Goal: Transaction & Acquisition: Purchase product/service

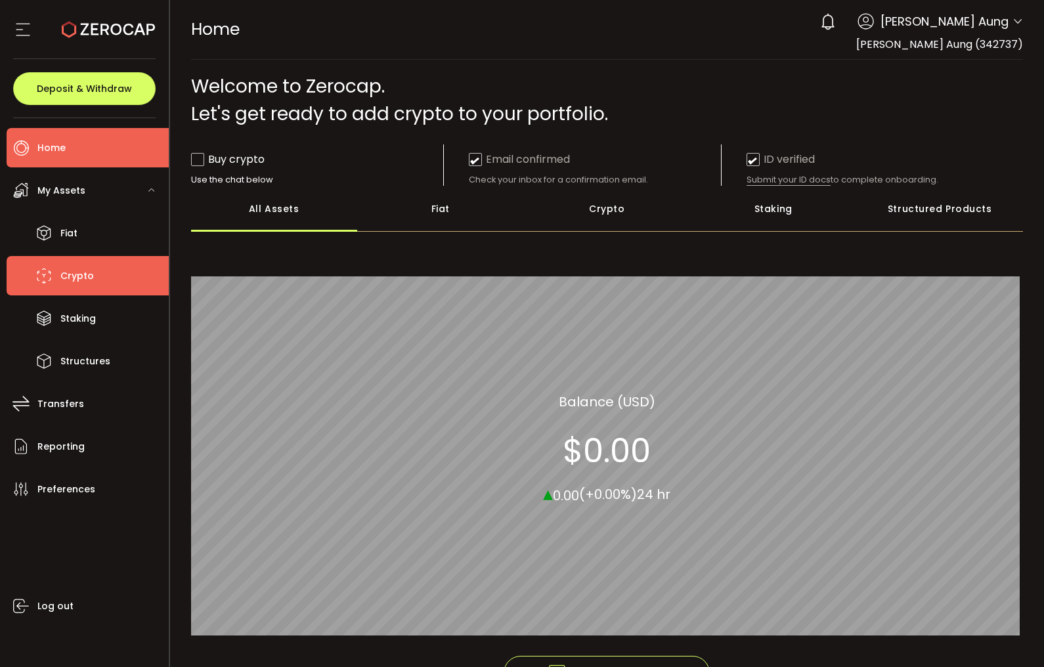
click at [83, 268] on span "Crypto" at bounding box center [76, 275] width 33 height 19
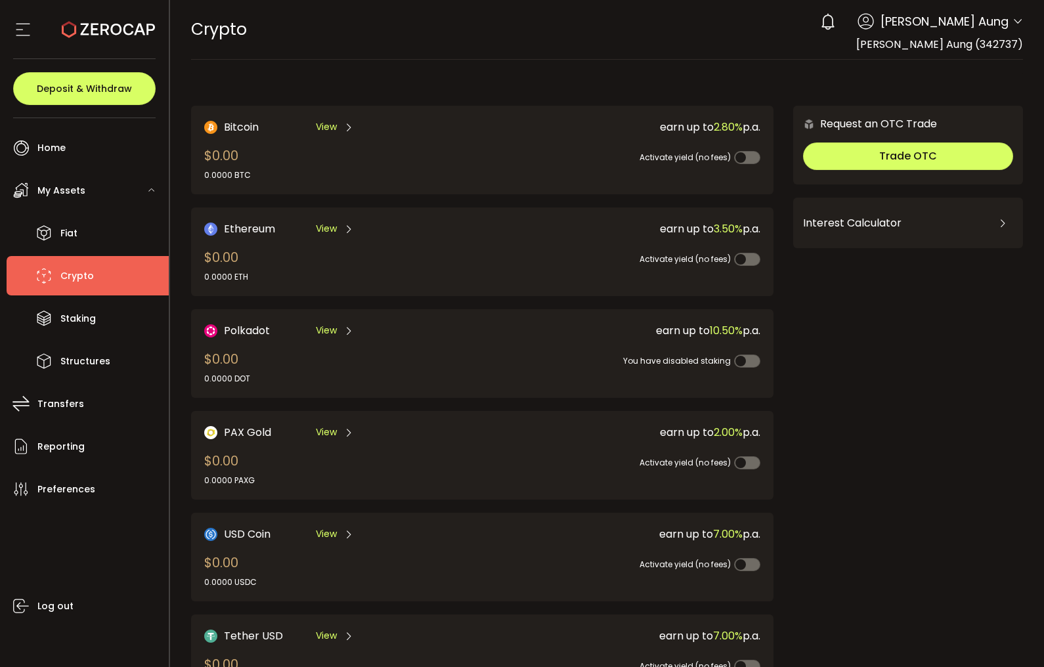
click at [455, 154] on div "Bitcoin View $0.00 0.0000 BTC earn up to 2.80% p.a. Activate yield (no fees)" at bounding box center [482, 150] width 556 height 62
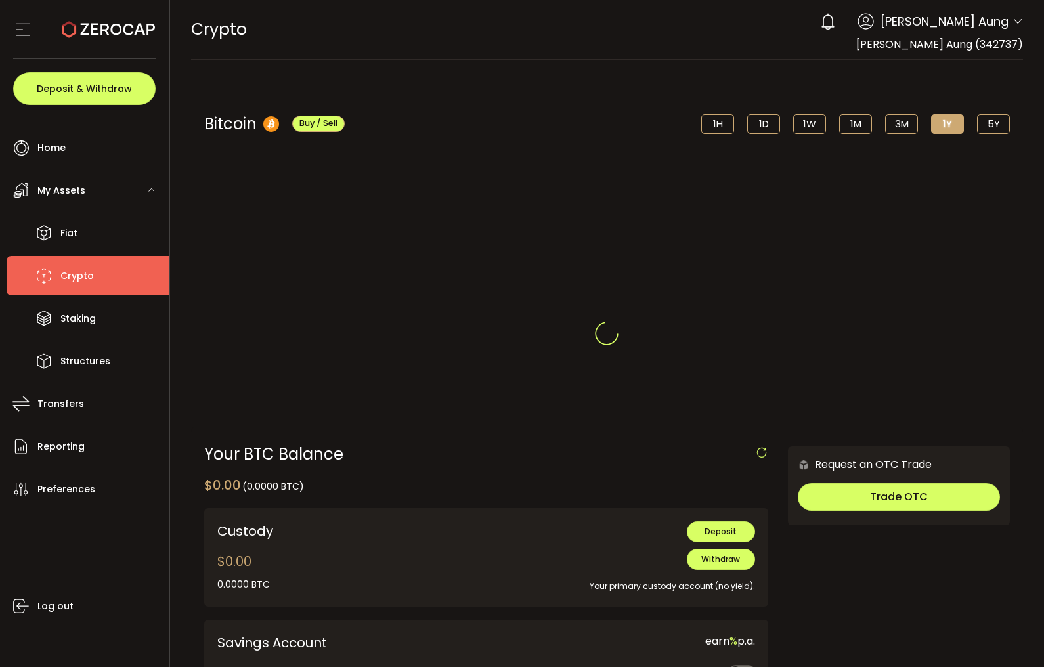
click at [719, 559] on div at bounding box center [607, 333] width 874 height 667
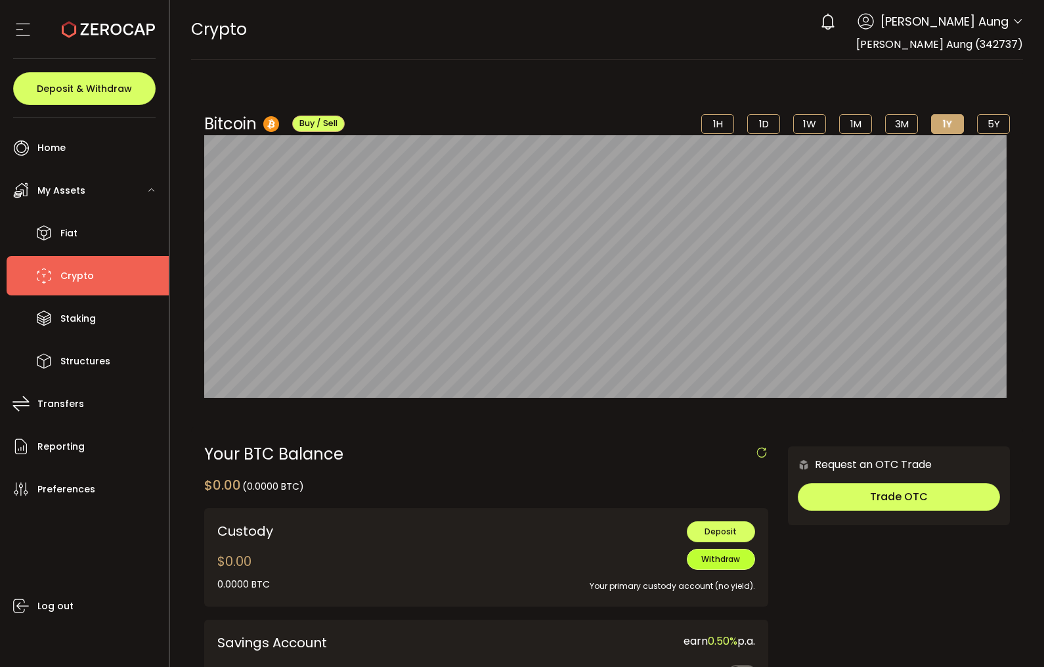
click at [727, 562] on span "Withdraw" at bounding box center [720, 558] width 39 height 11
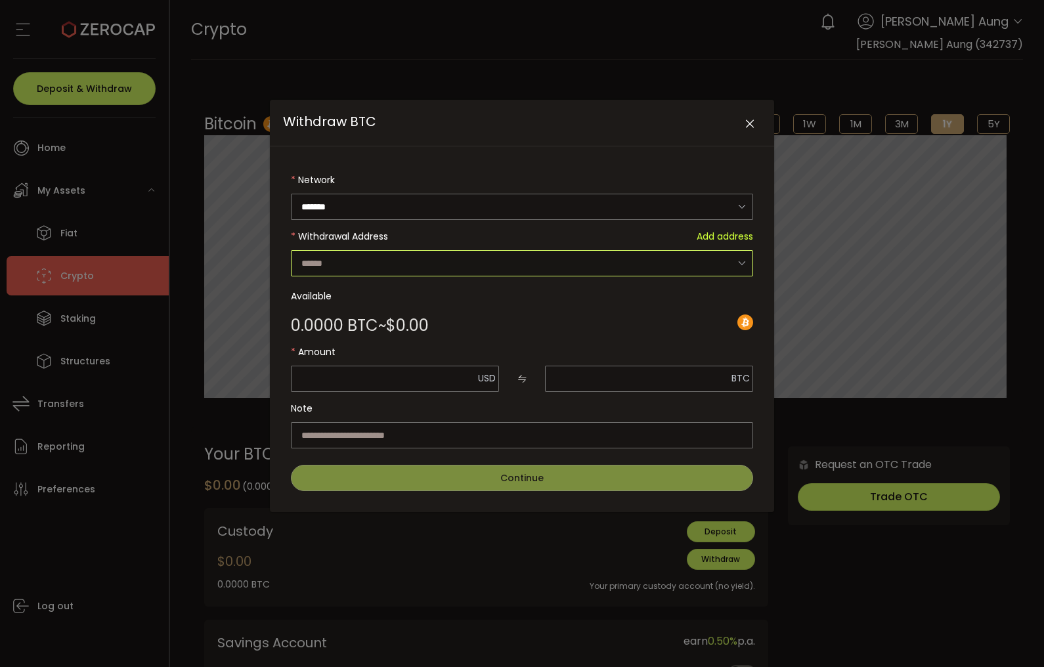
click at [504, 262] on input "Withdraw BTC" at bounding box center [522, 263] width 462 height 26
click at [731, 261] on input "Withdraw BTC" at bounding box center [522, 263] width 462 height 26
click at [735, 261] on icon "Withdraw BTC" at bounding box center [741, 262] width 16 height 27
click at [730, 232] on span "Add address" at bounding box center [724, 236] width 56 height 26
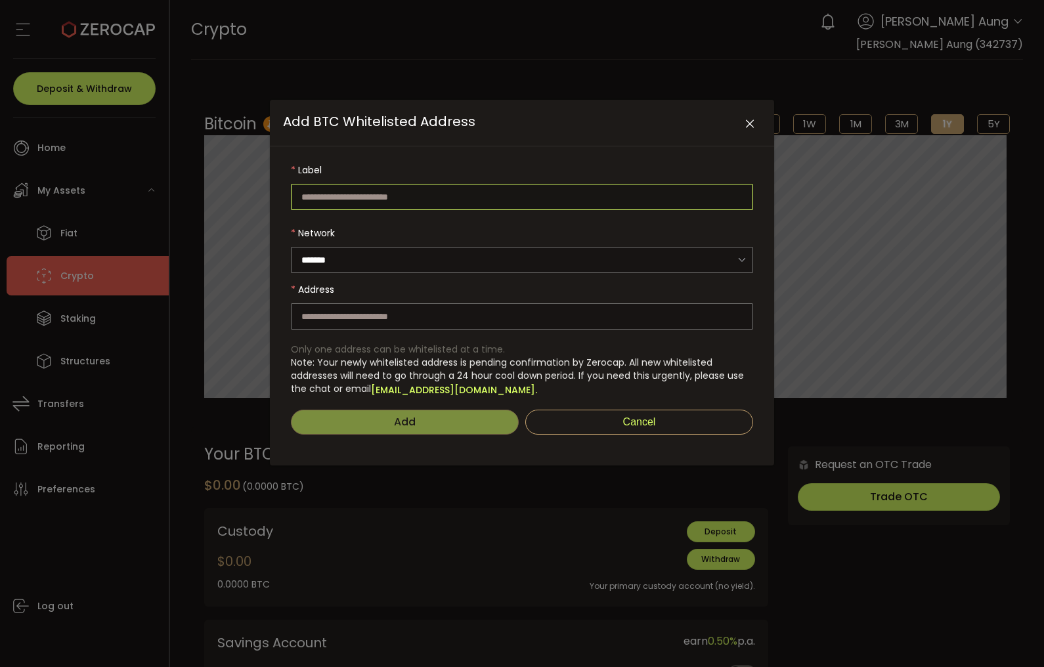
click at [419, 193] on input "Add BTC Whitelisted Address" at bounding box center [522, 197] width 462 height 26
type input "*******"
click at [396, 315] on input "Add BTC Whitelisted Address" at bounding box center [522, 316] width 462 height 26
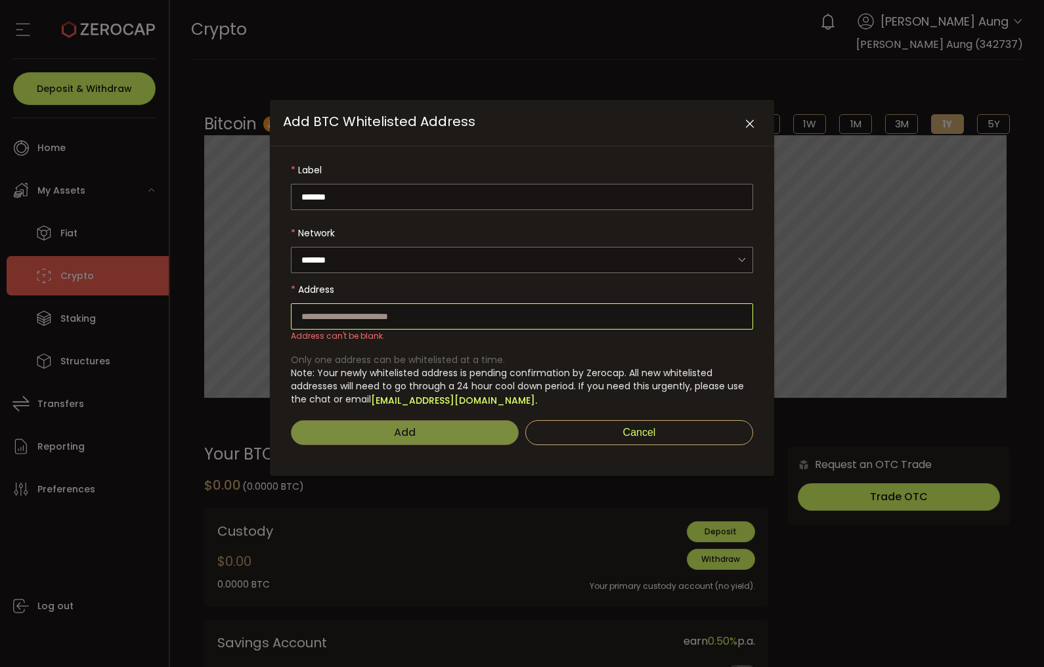
click at [392, 308] on input "Add BTC Whitelisted Address" at bounding box center [522, 316] width 462 height 26
paste input "**********"
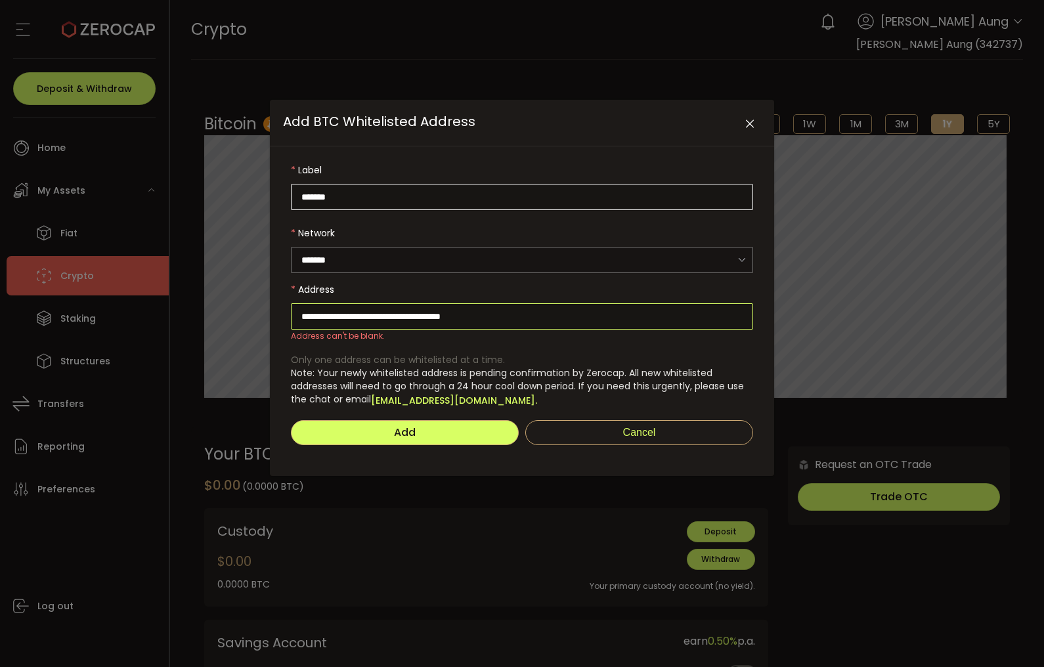
type input "**********"
click at [379, 197] on input "*******" at bounding box center [522, 197] width 462 height 26
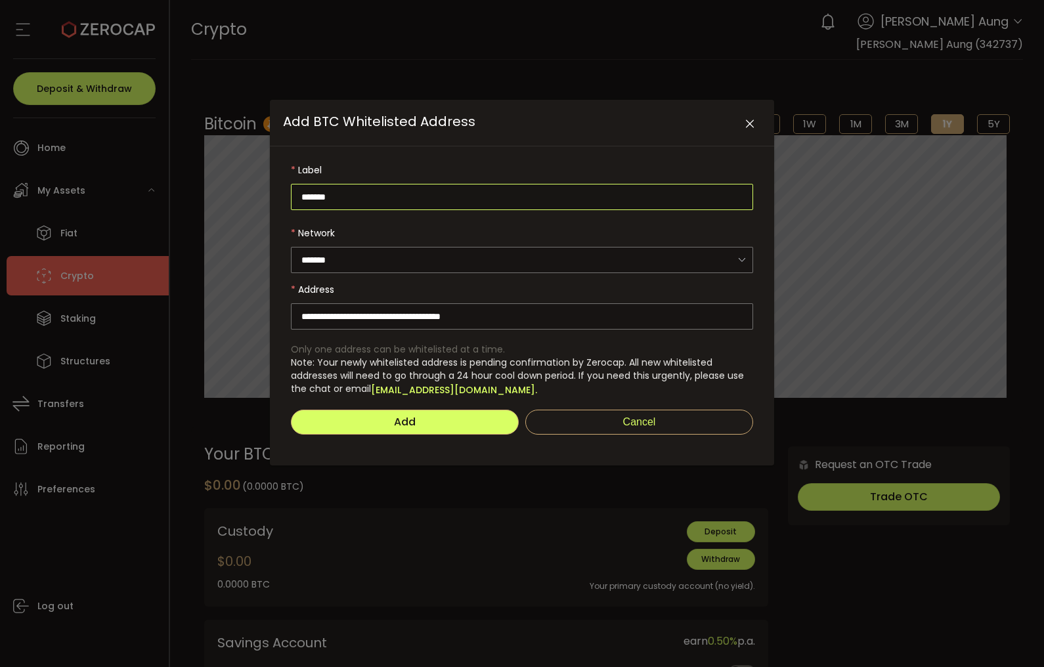
drag, startPoint x: 368, startPoint y: 198, endPoint x: 296, endPoint y: 197, distance: 71.5
click at [296, 197] on input "*******" at bounding box center [522, 197] width 462 height 26
type input "**********"
click at [398, 425] on span "Add" at bounding box center [405, 421] width 22 height 15
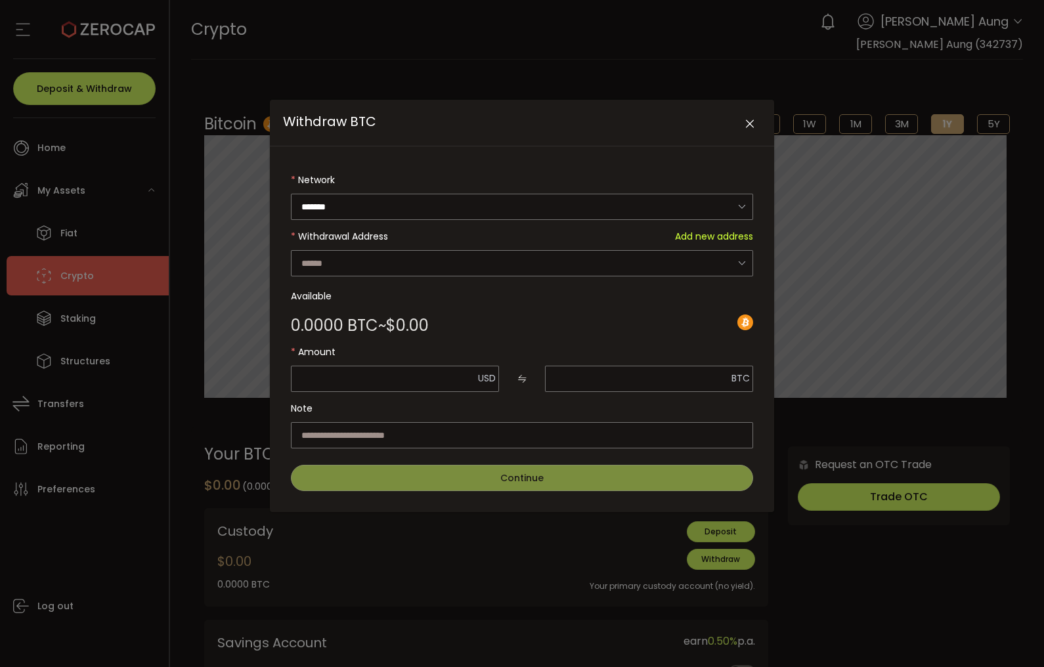
click at [42, 7] on div "Withdraw BTC Network ******* Bitcoin Withdrawal Address Add new address (pendin…" at bounding box center [522, 333] width 1044 height 667
click at [752, 121] on icon "Close" at bounding box center [749, 123] width 13 height 13
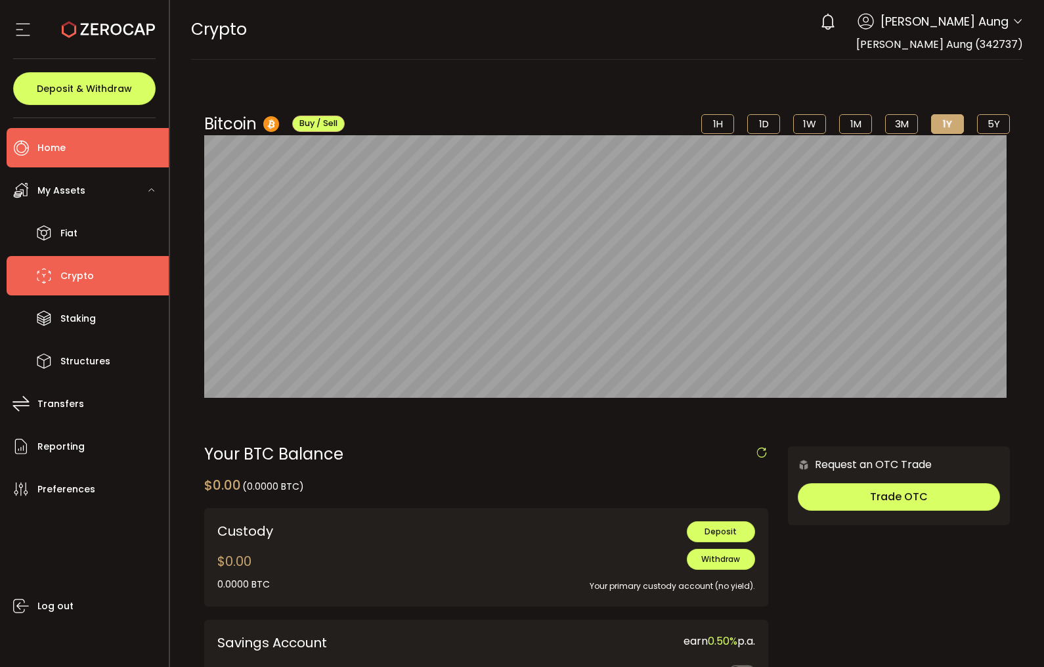
click at [74, 152] on li "Home" at bounding box center [88, 147] width 162 height 39
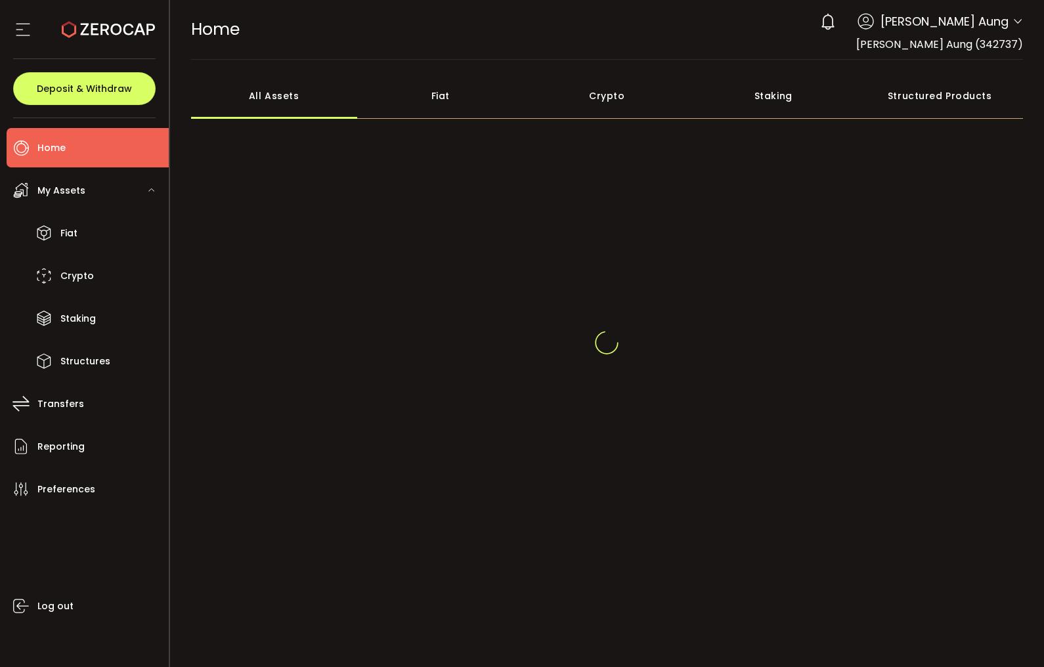
click at [1017, 22] on icon at bounding box center [1017, 21] width 11 height 11
click at [1016, 20] on icon at bounding box center [1017, 21] width 11 height 11
click at [1019, 19] on icon at bounding box center [1017, 21] width 11 height 11
click at [1019, 20] on icon at bounding box center [1017, 21] width 11 height 11
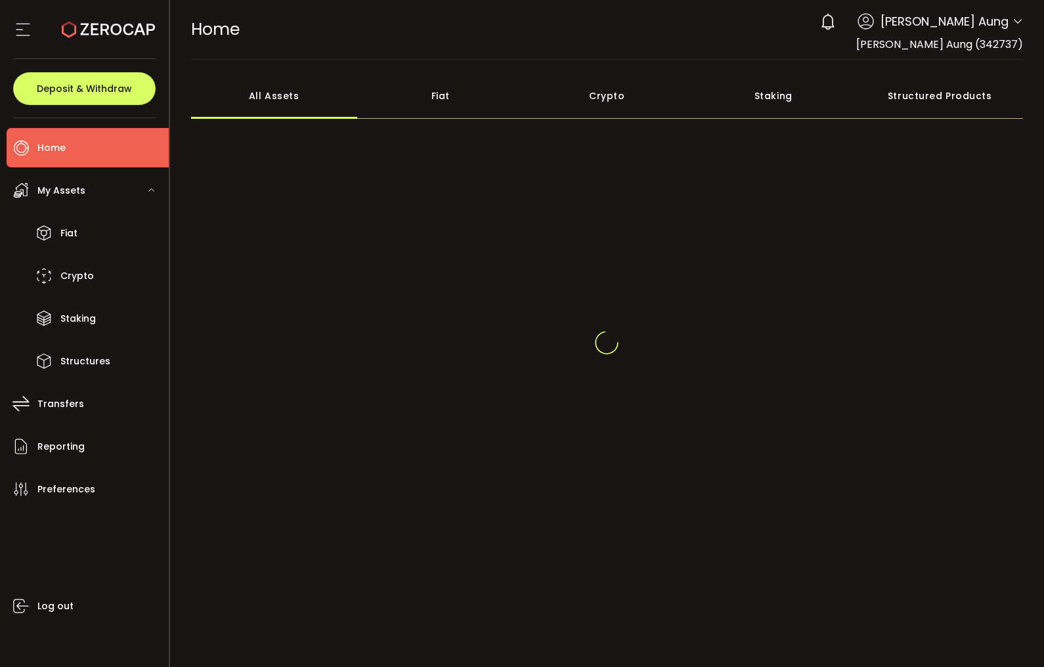
click at [1019, 20] on icon at bounding box center [1017, 21] width 11 height 11
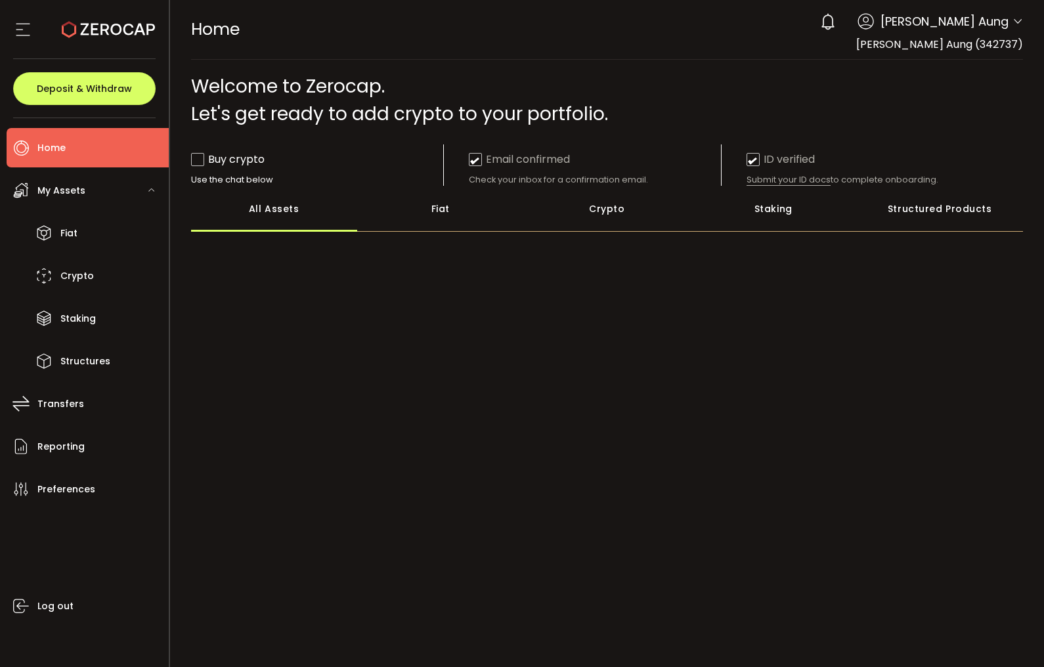
click at [1015, 22] on icon at bounding box center [1017, 21] width 11 height 11
click at [1012, 20] on icon at bounding box center [1017, 21] width 11 height 11
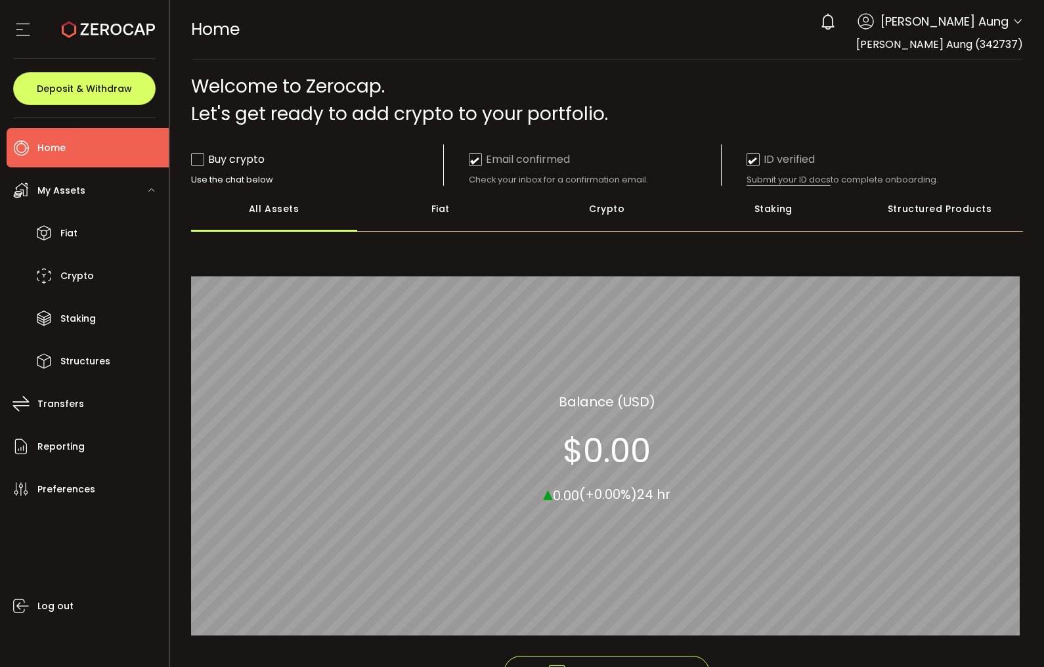
click at [570, 209] on div "Crypto" at bounding box center [607, 209] width 167 height 46
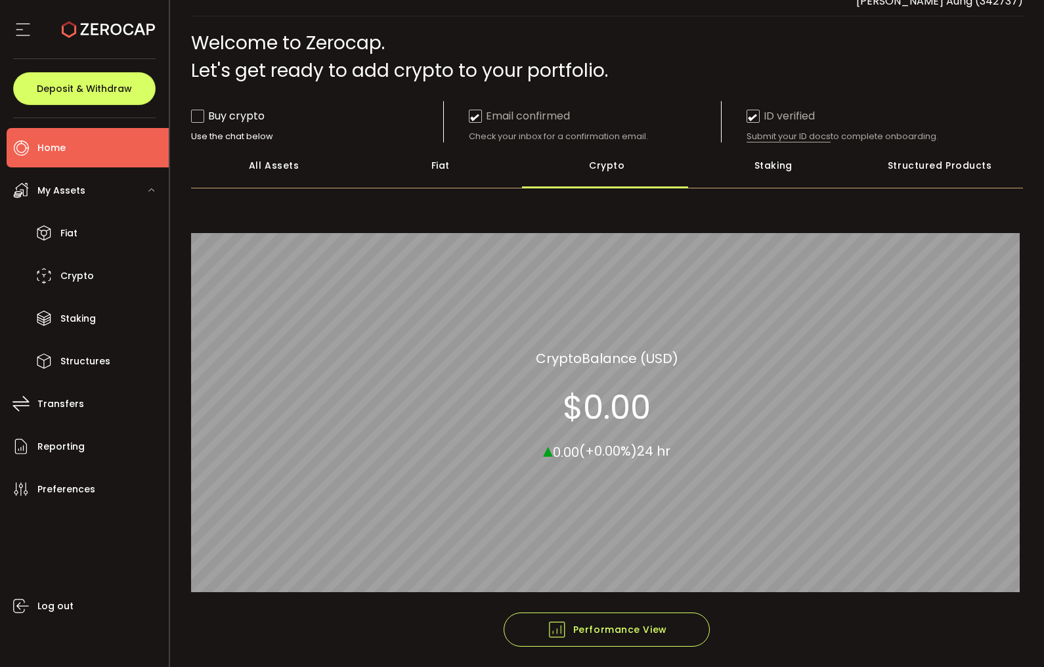
scroll to position [79, 0]
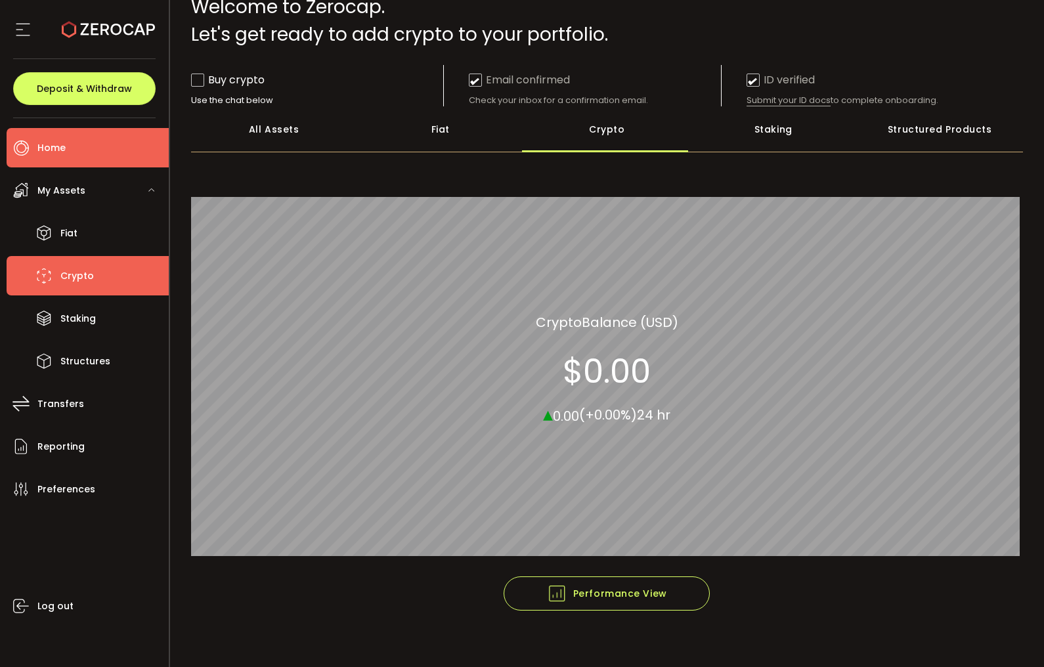
click at [87, 263] on li "Crypto" at bounding box center [88, 275] width 162 height 39
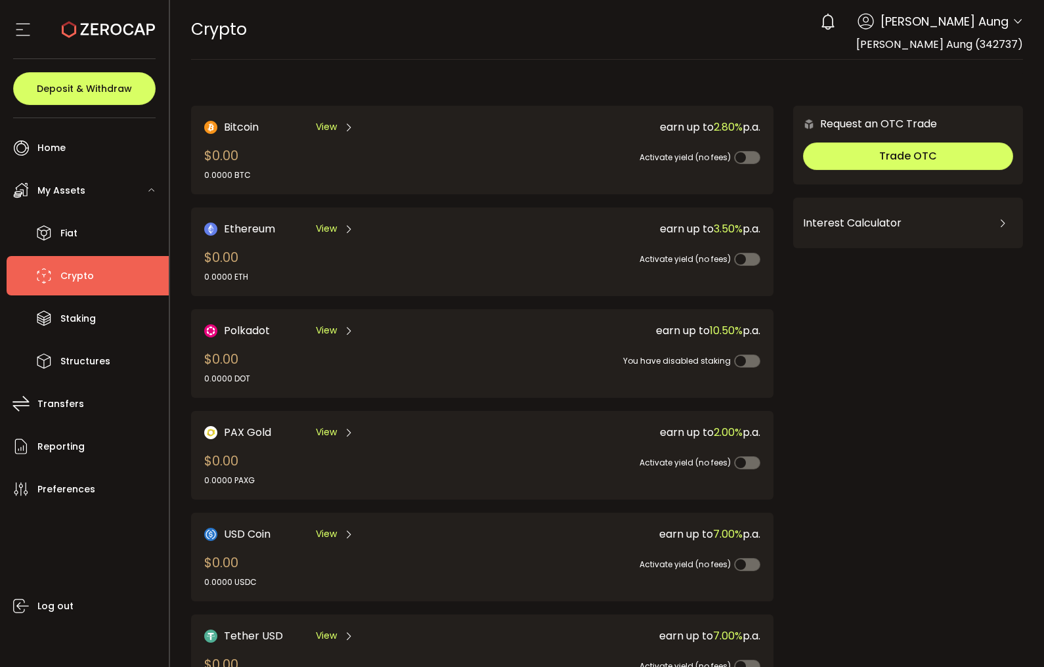
click at [446, 243] on div "Ethereum View $0.00 0.0000 ETH" at bounding box center [329, 252] width 250 height 62
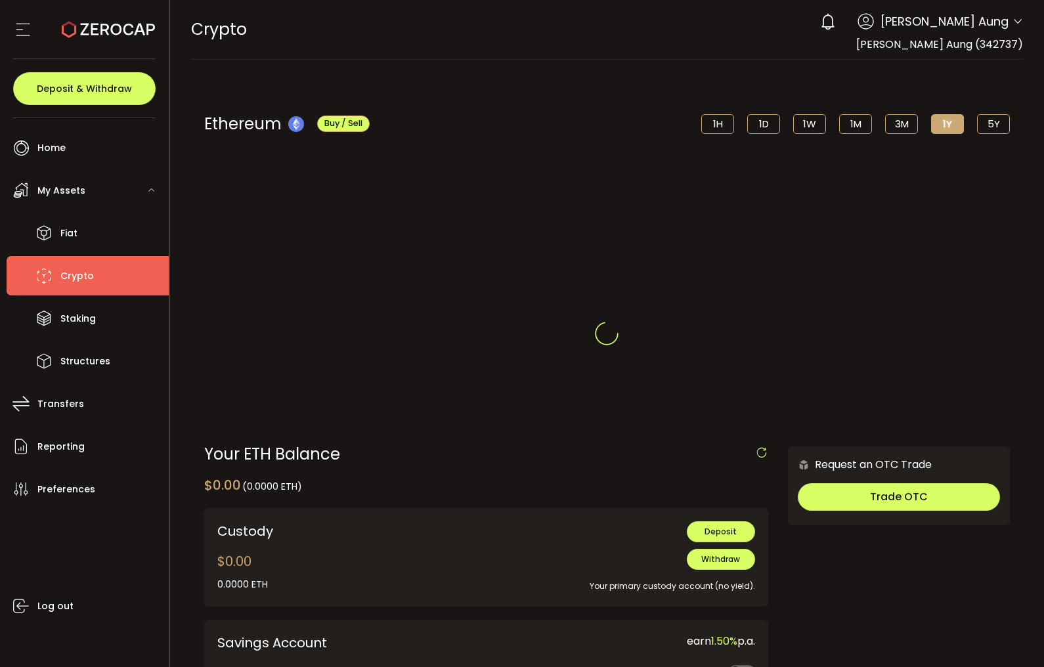
click at [713, 563] on div at bounding box center [607, 333] width 874 height 667
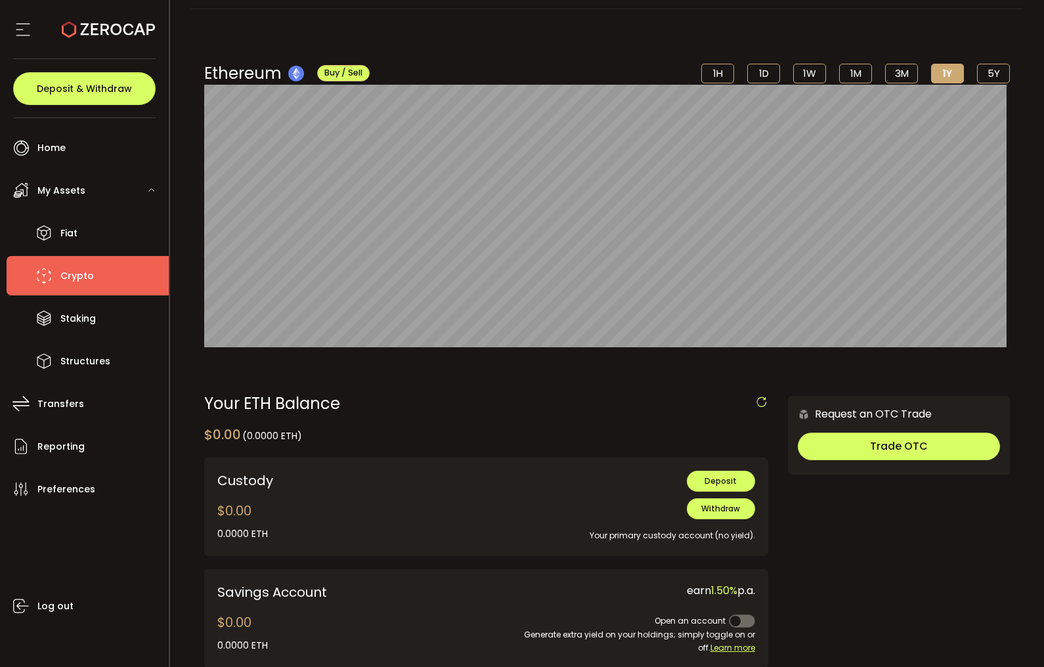
scroll to position [131, 0]
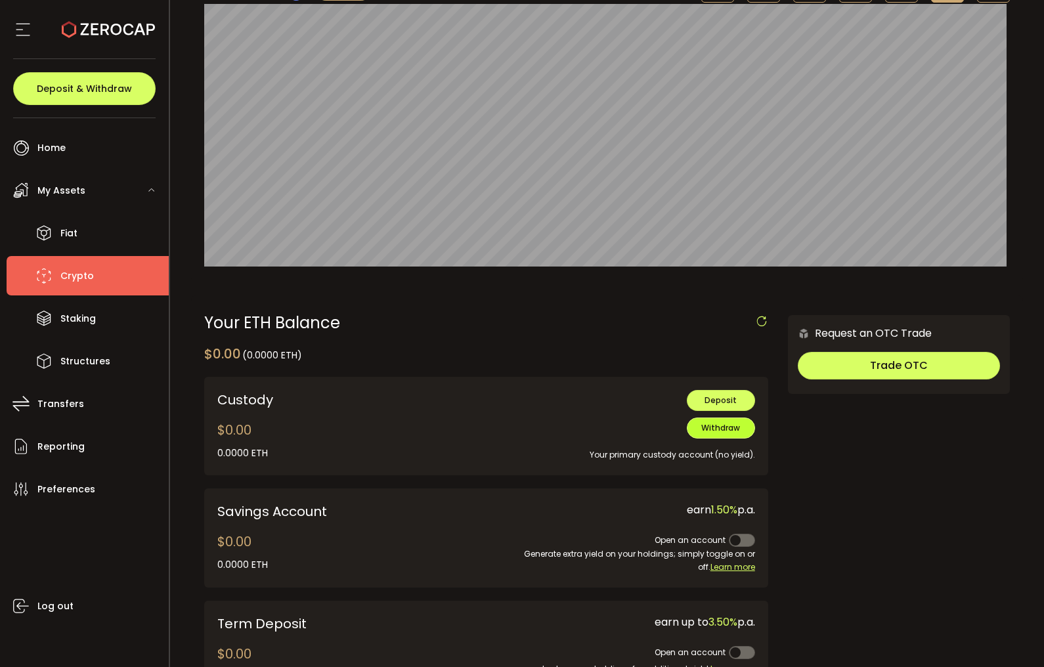
click at [723, 431] on span "Withdraw" at bounding box center [720, 427] width 39 height 11
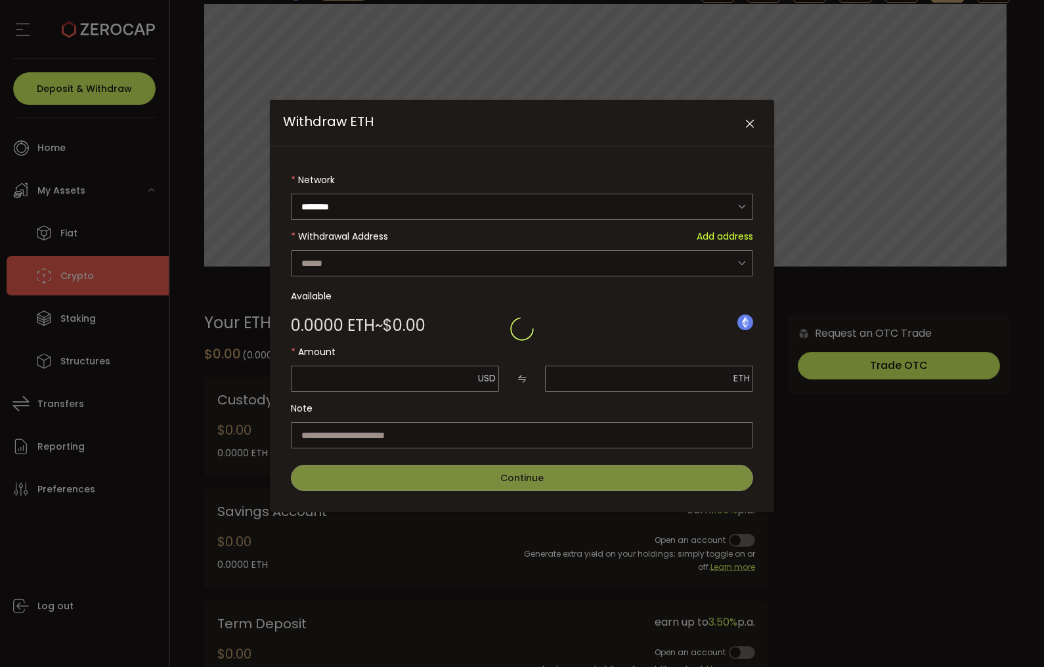
click at [396, 203] on div "Withdraw ETH" at bounding box center [522, 329] width 462 height 324
click at [710, 236] on span "Add address" at bounding box center [724, 236] width 56 height 26
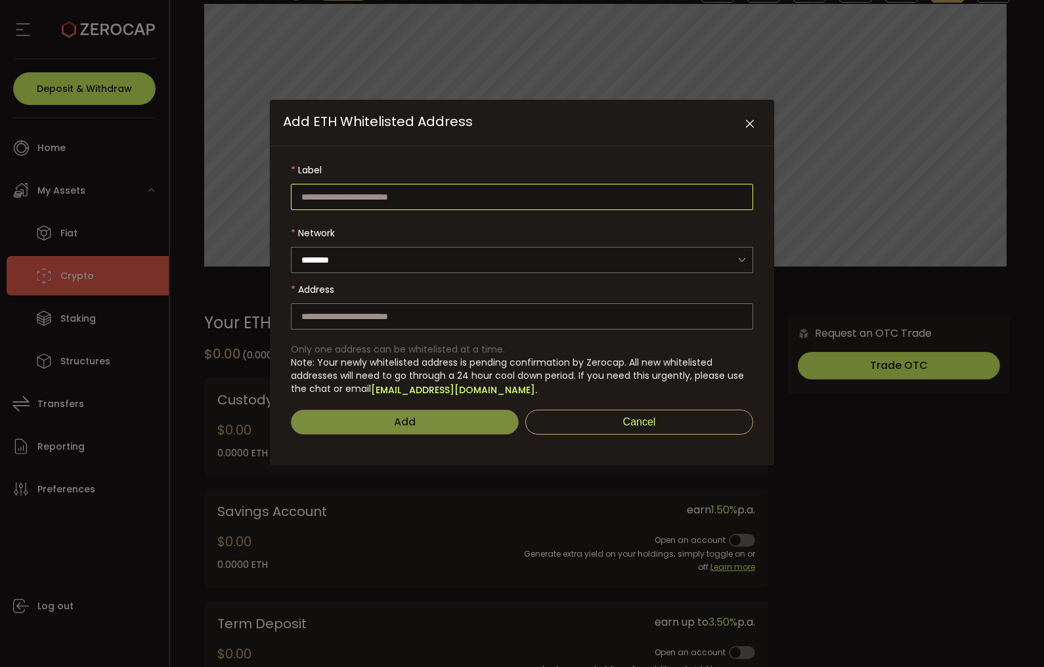
click at [417, 198] on input "Add ETH Whitelisted Address" at bounding box center [522, 197] width 462 height 26
type input "**********"
click at [379, 313] on input "Add ETH Whitelisted Address" at bounding box center [522, 316] width 462 height 26
paste input "**********"
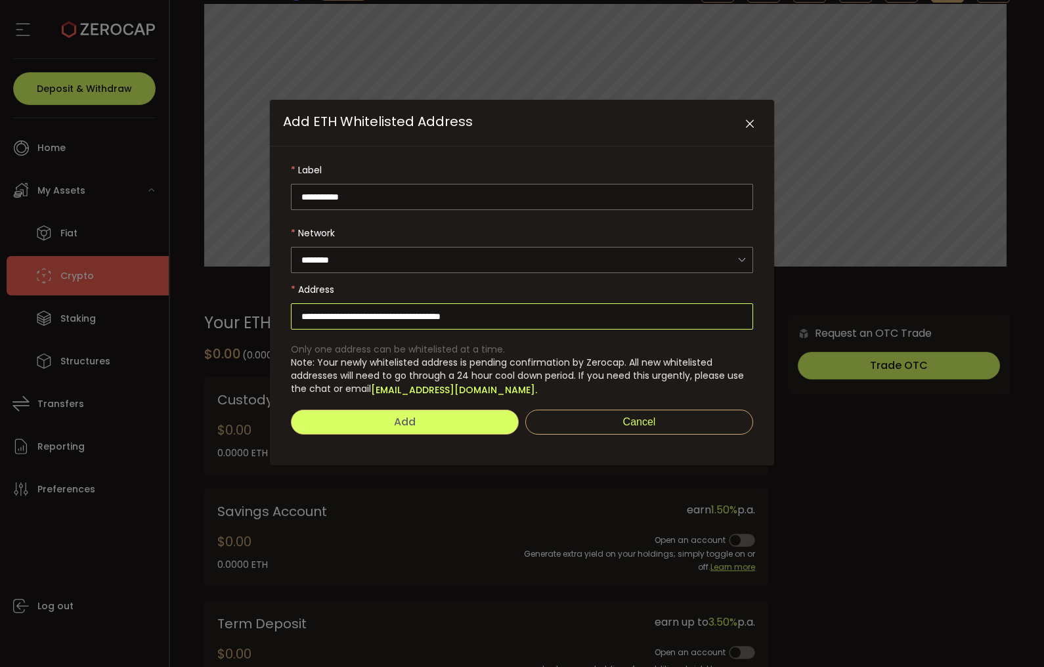
type input "**********"
click at [442, 417] on button "Add" at bounding box center [405, 422] width 228 height 25
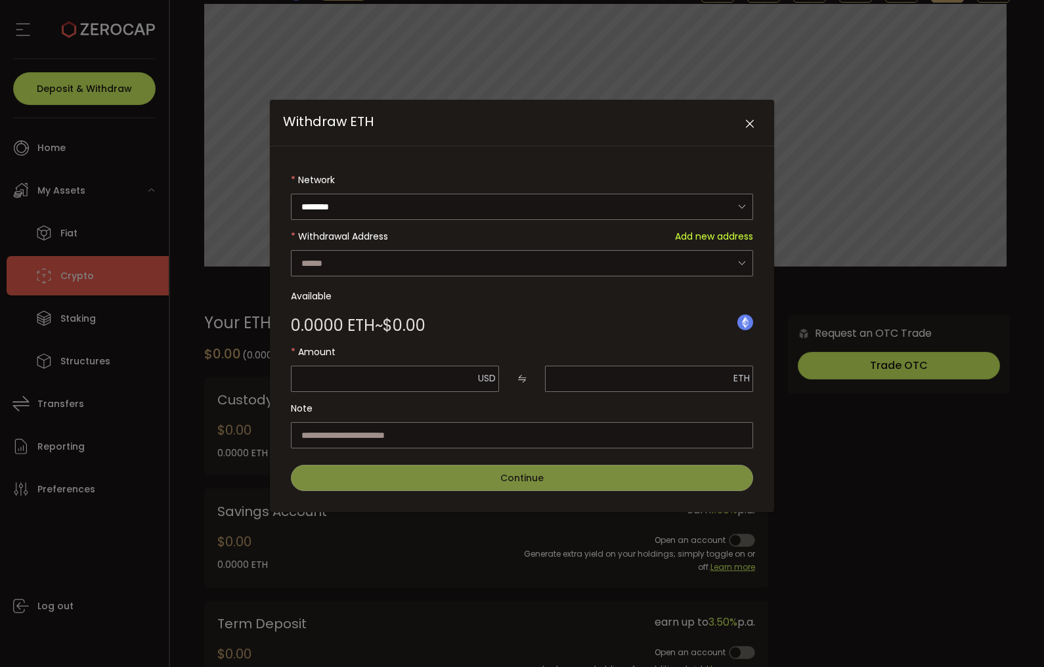
click at [748, 121] on icon "Close" at bounding box center [749, 123] width 13 height 13
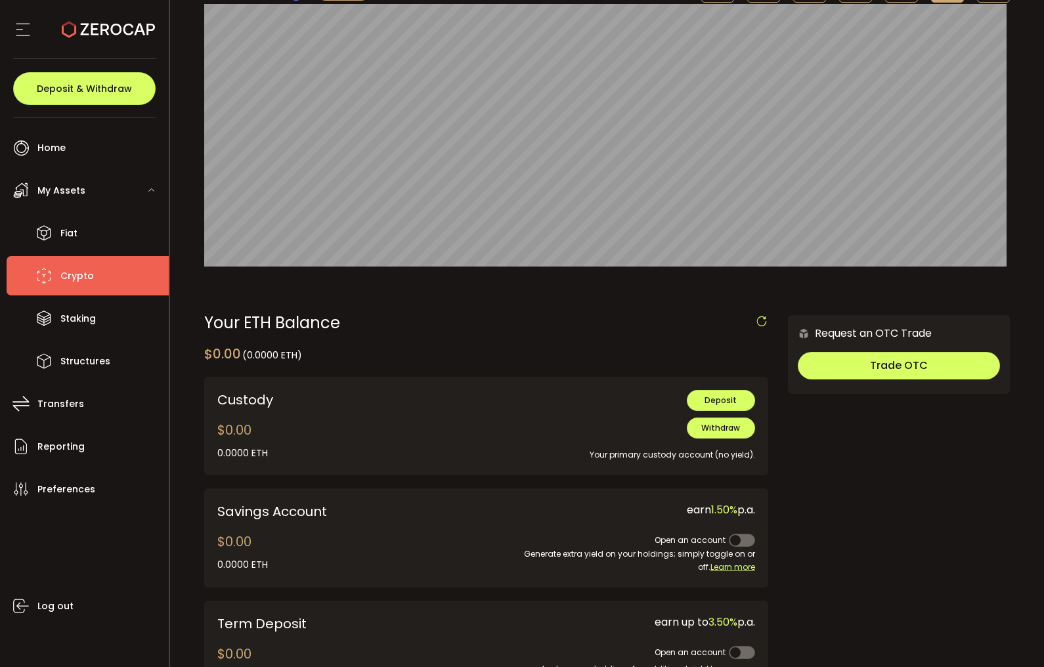
click at [26, 27] on icon at bounding box center [23, 30] width 20 height 20
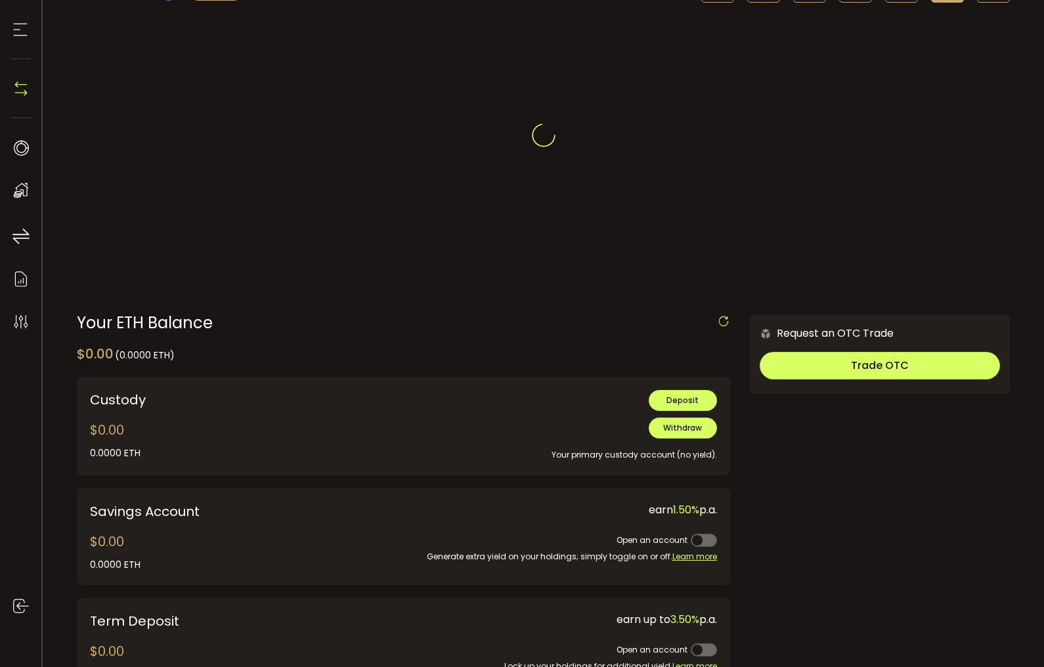
click at [22, 25] on icon at bounding box center [21, 30] width 20 height 20
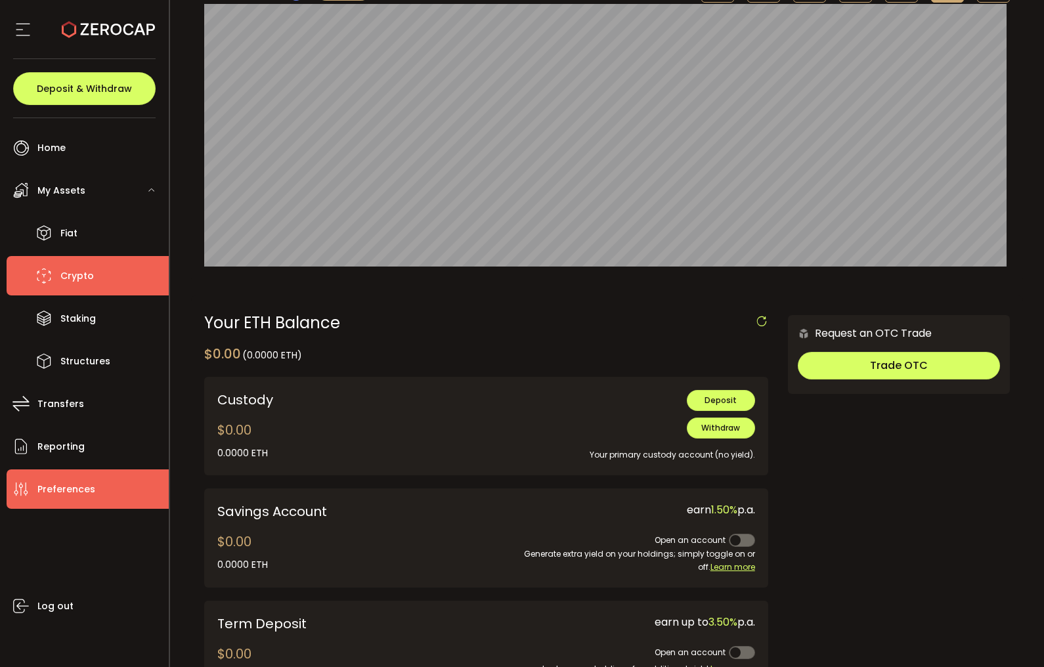
click at [87, 480] on span "Preferences" at bounding box center [66, 489] width 58 height 19
click at [80, 484] on span "Preferences" at bounding box center [66, 489] width 58 height 19
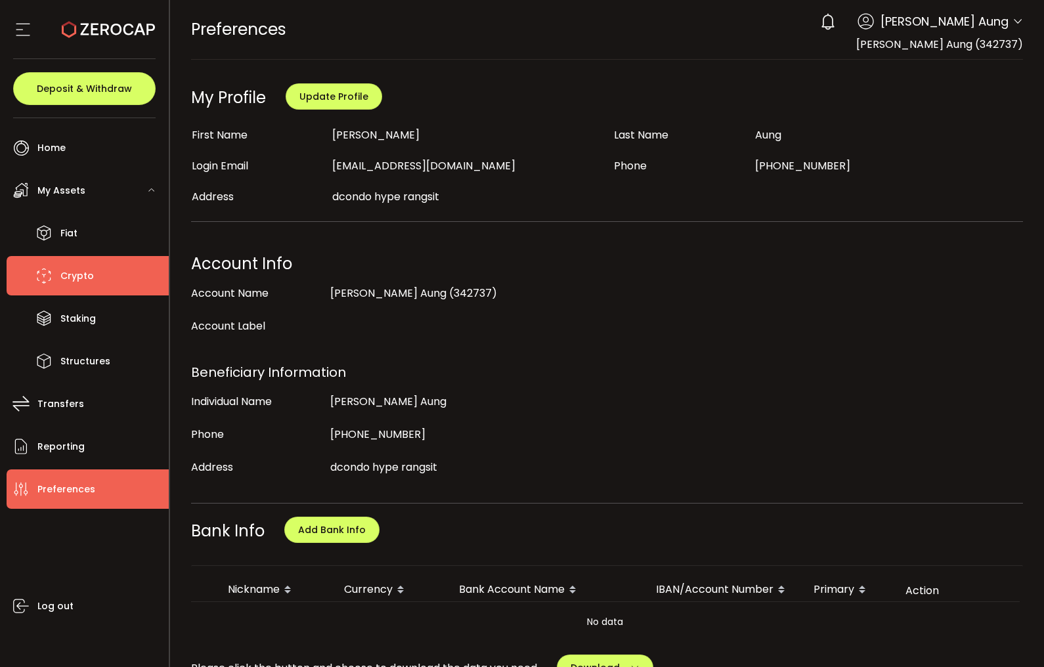
click at [114, 274] on li "Crypto" at bounding box center [88, 275] width 162 height 39
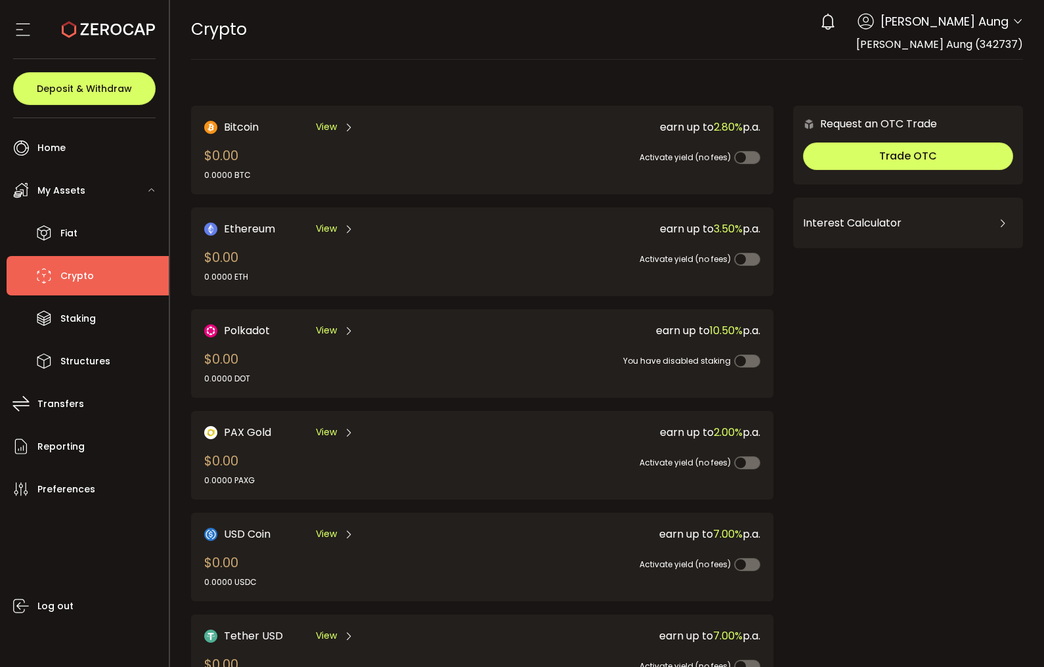
click at [363, 240] on div "Ethereum View $0.00 0.0000 ETH" at bounding box center [329, 252] width 250 height 62
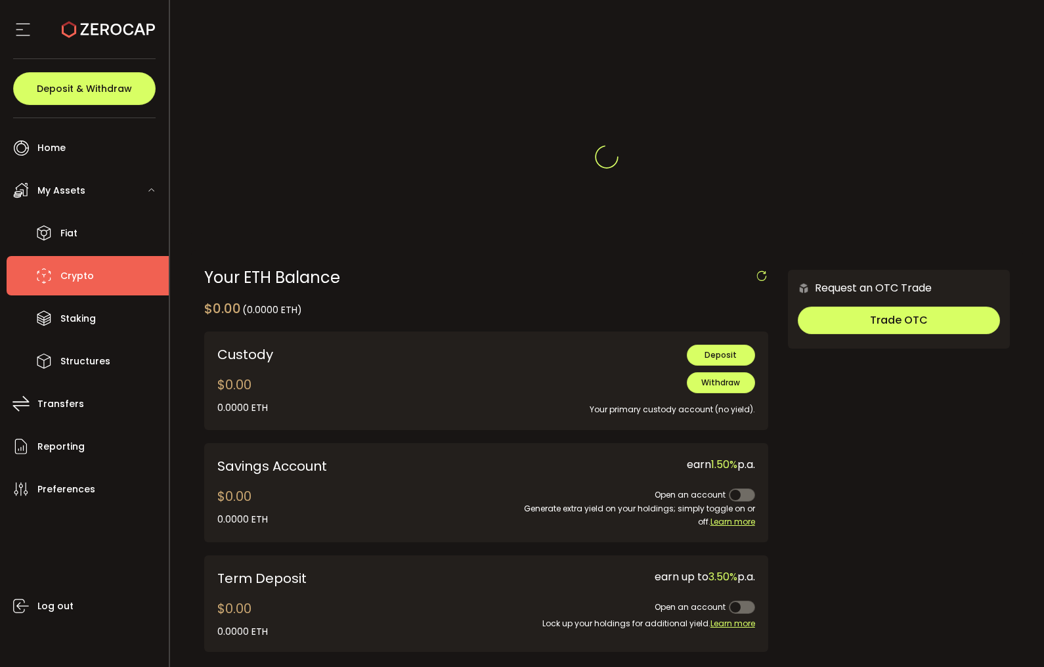
scroll to position [263, 0]
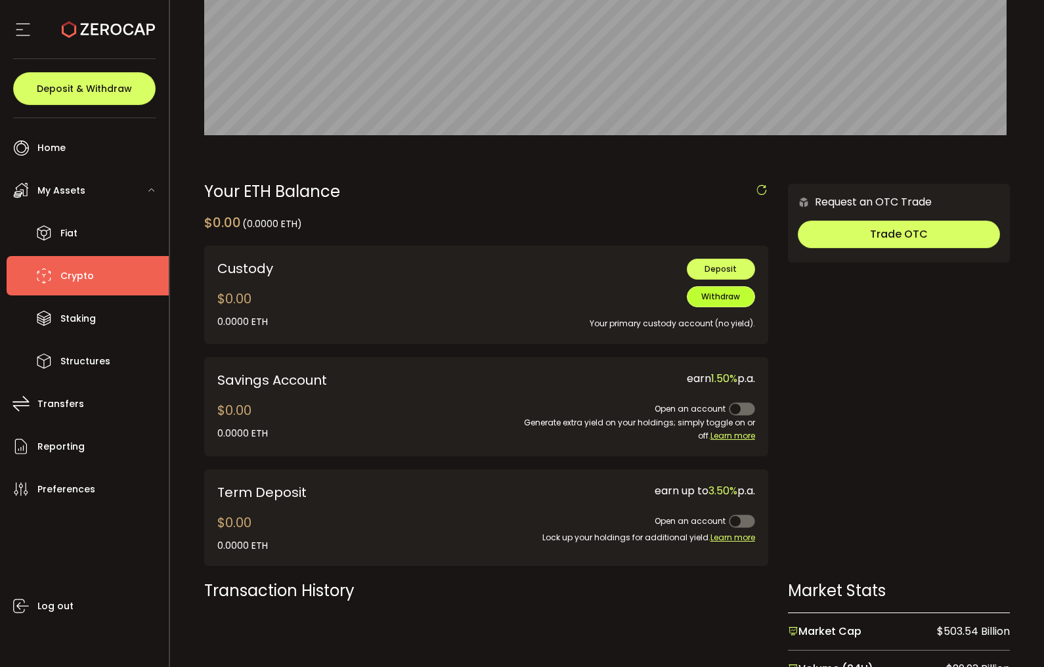
click at [723, 298] on span "Withdraw" at bounding box center [720, 296] width 39 height 11
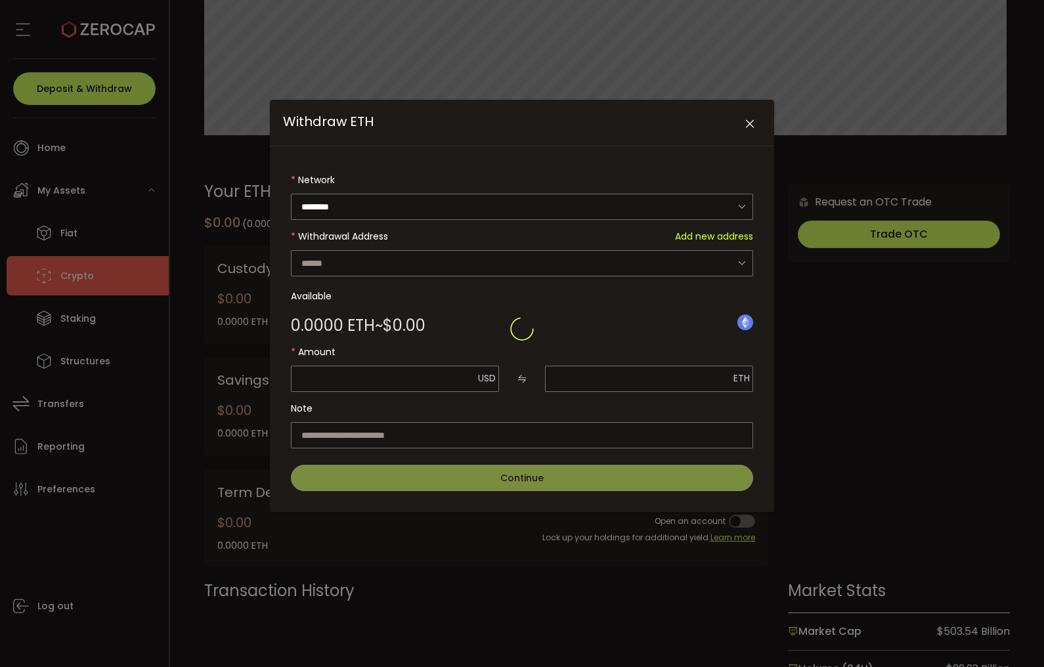
click at [662, 253] on div "Withdraw ETH" at bounding box center [522, 329] width 462 height 324
click at [658, 260] on div "Withdraw ETH" at bounding box center [522, 329] width 462 height 324
click at [305, 265] on div "Withdraw ETH" at bounding box center [522, 329] width 462 height 324
click at [324, 260] on div "Withdraw ETH" at bounding box center [522, 329] width 462 height 324
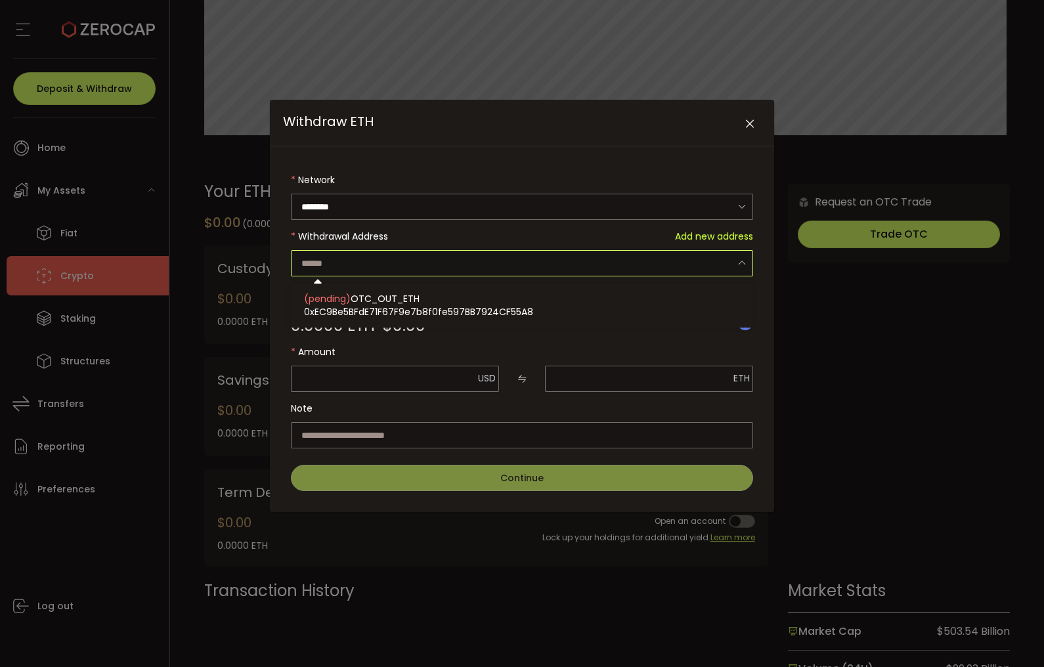
click at [324, 260] on input "Withdraw ETH" at bounding box center [522, 263] width 462 height 26
click at [328, 260] on input "Withdraw ETH" at bounding box center [522, 263] width 462 height 26
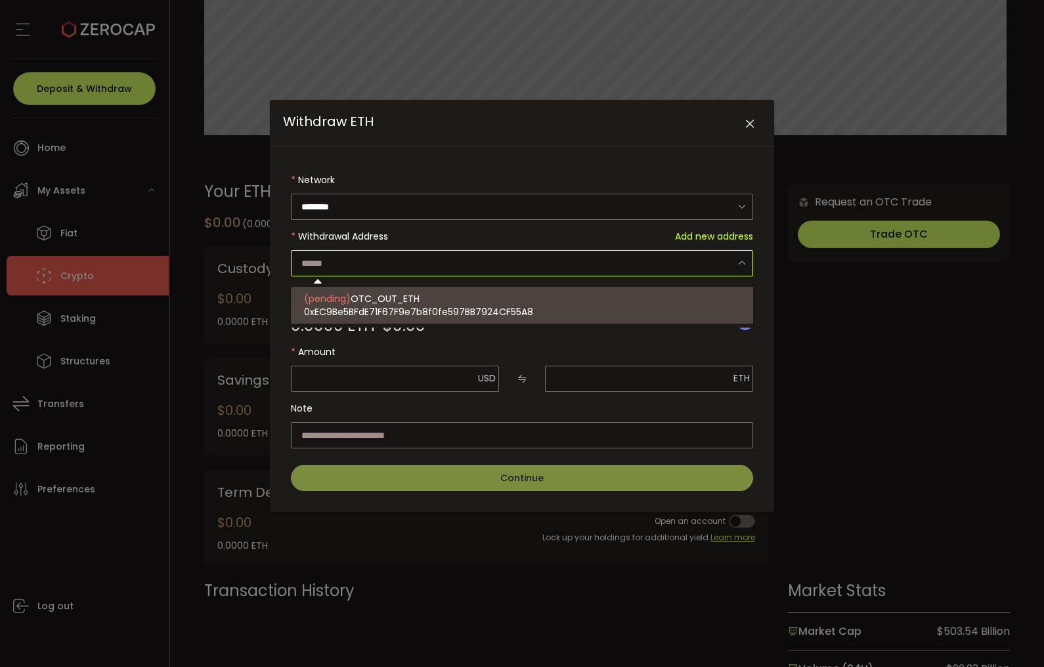
click at [451, 265] on input "Withdraw ETH" at bounding box center [522, 263] width 462 height 26
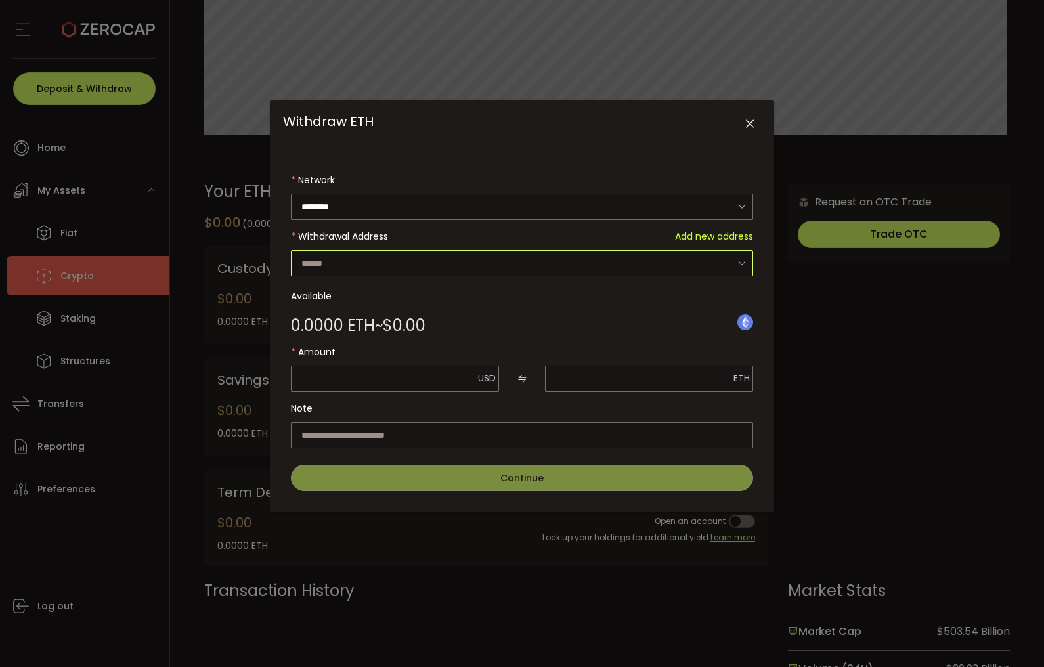
click at [453, 265] on input "Withdraw ETH" at bounding box center [522, 263] width 462 height 26
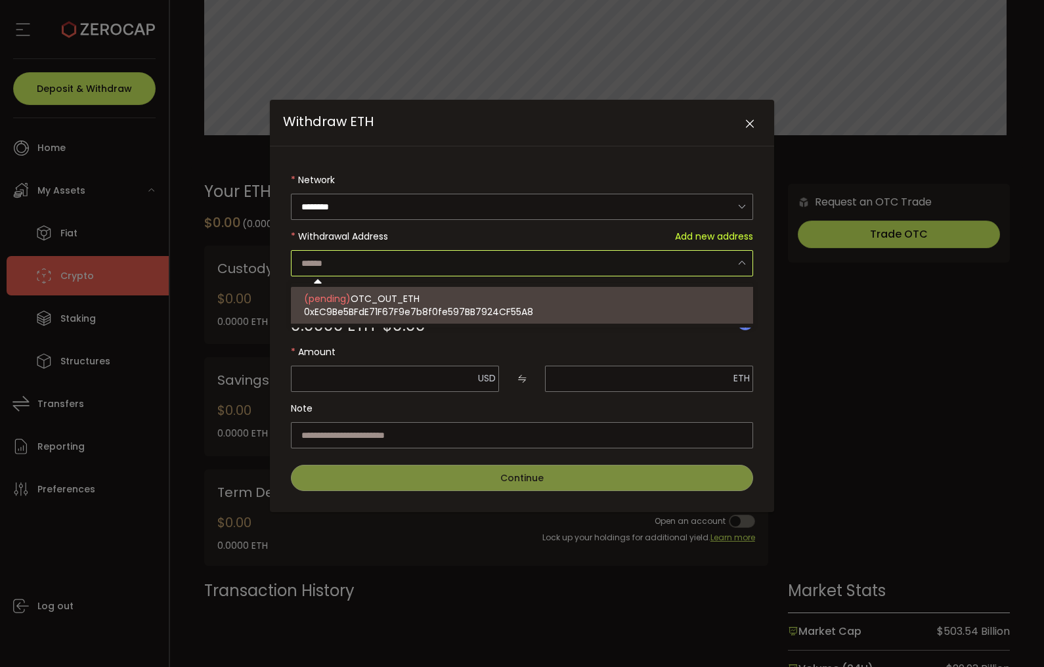
click at [747, 123] on icon "Close" at bounding box center [749, 123] width 13 height 13
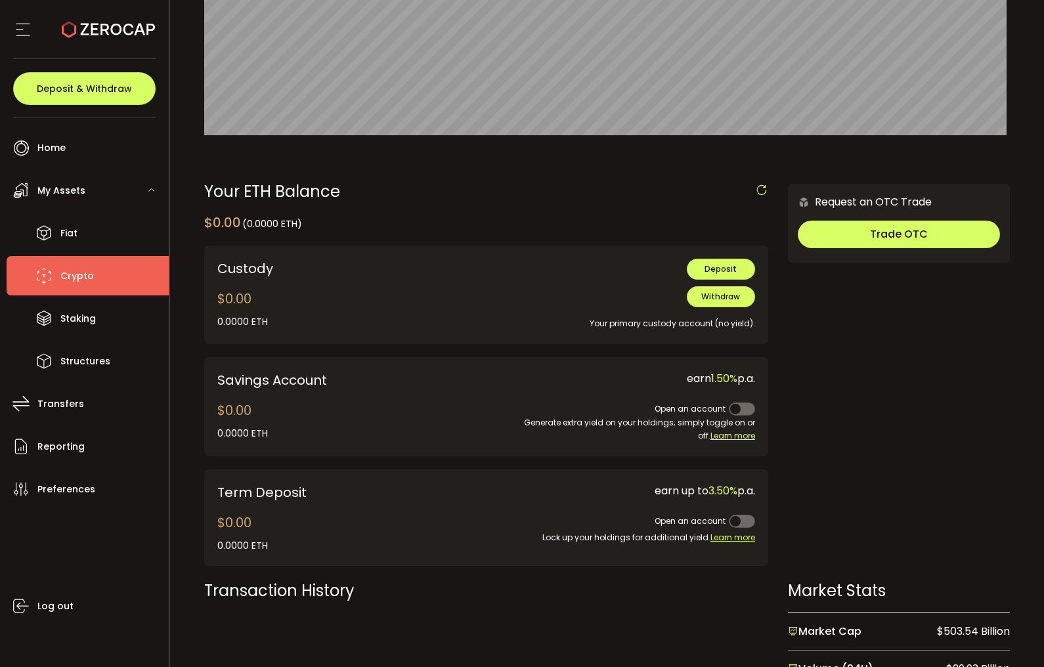
click at [865, 326] on div "Request an OTC Trade Trade OTC Buy Sell Crypto *** BTC ETH USDT USDC PAXG DOT F…" at bounding box center [899, 381] width 222 height 395
click at [710, 261] on button "Deposit" at bounding box center [721, 269] width 68 height 21
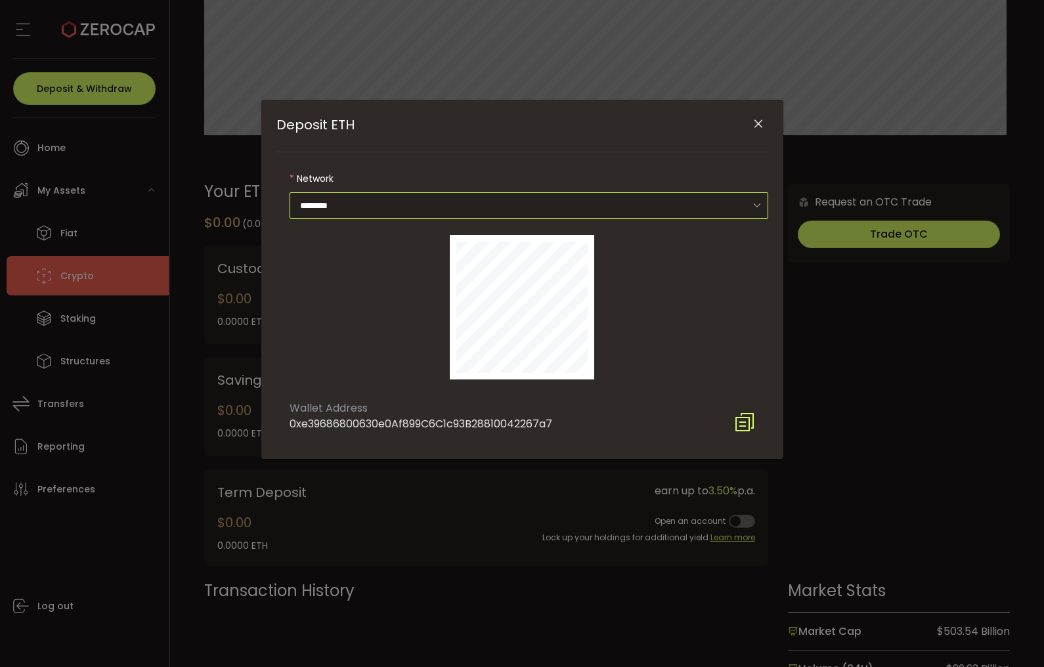
click at [500, 216] on input "********" at bounding box center [528, 205] width 478 height 26
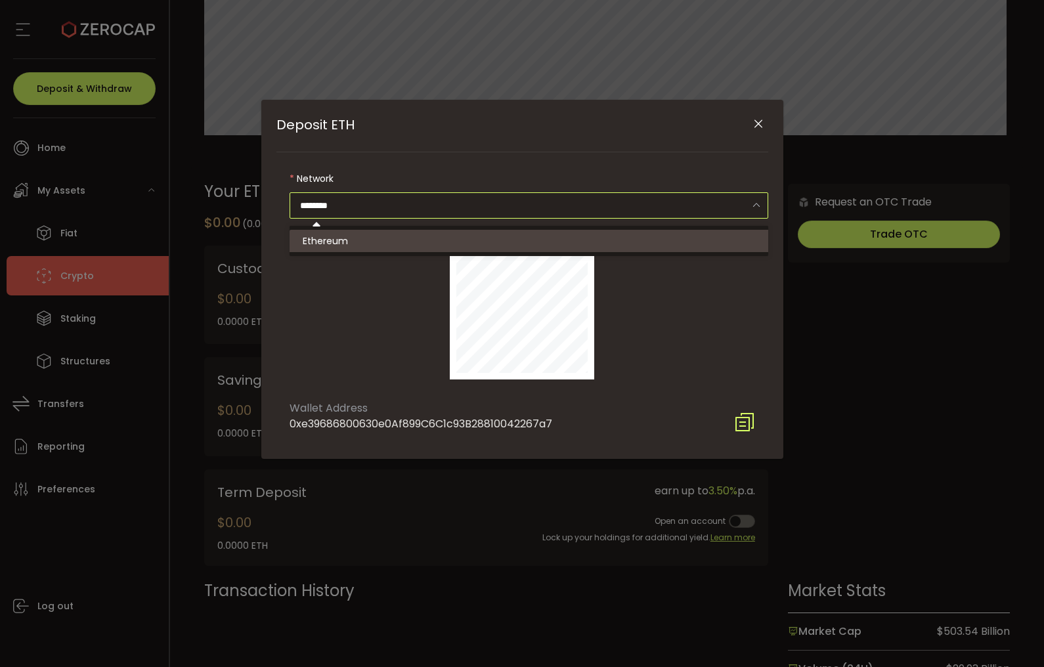
click at [507, 213] on input "********" at bounding box center [528, 205] width 478 height 26
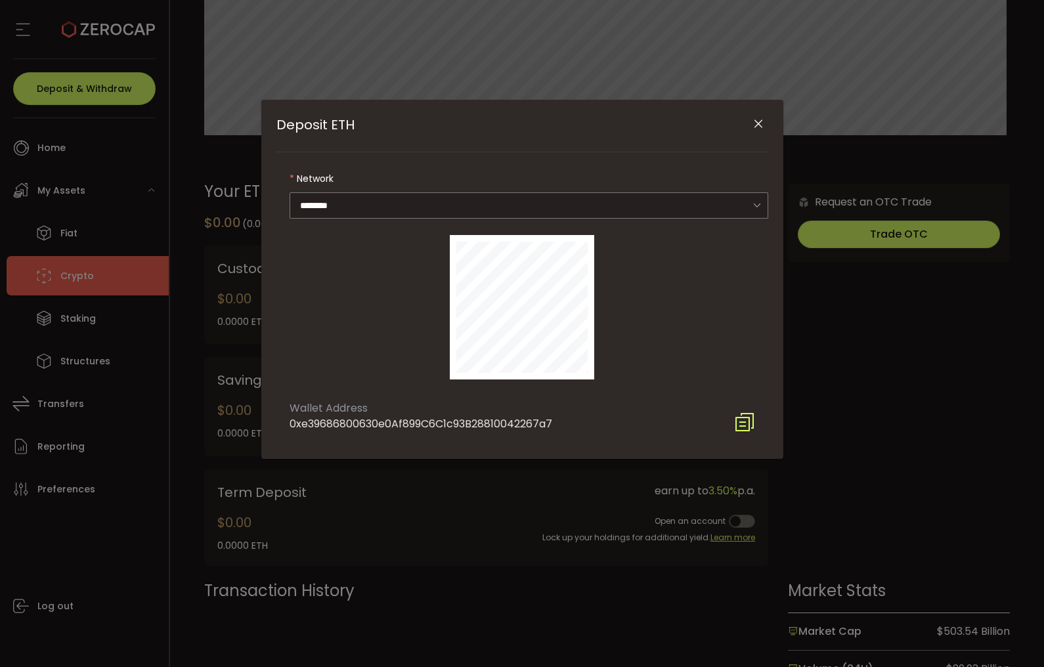
click at [756, 124] on icon "Close" at bounding box center [758, 123] width 13 height 13
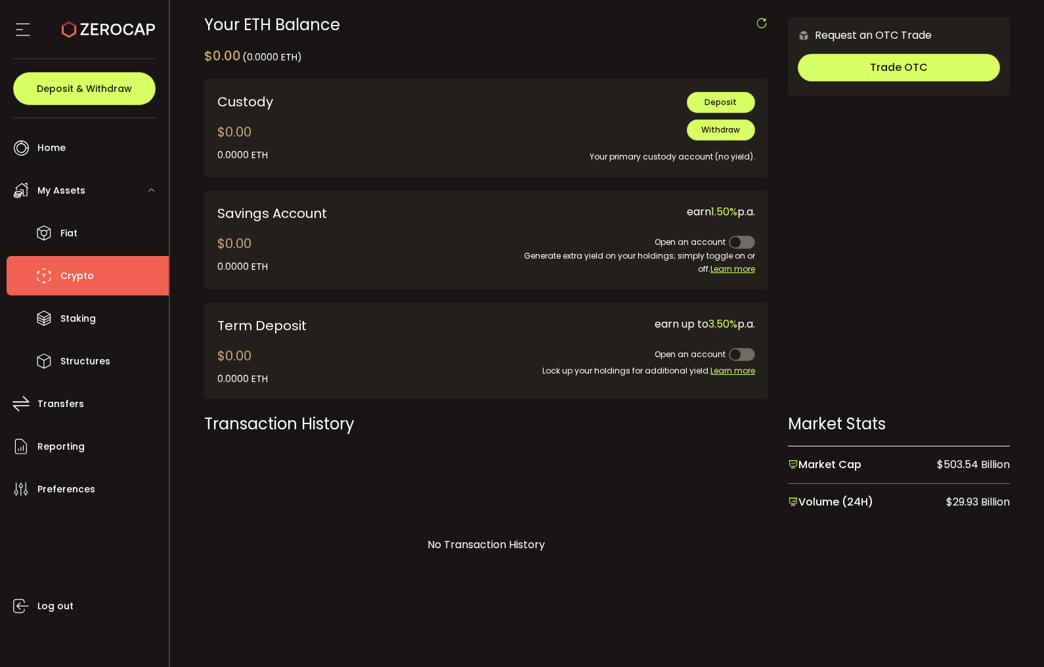
scroll to position [444, 0]
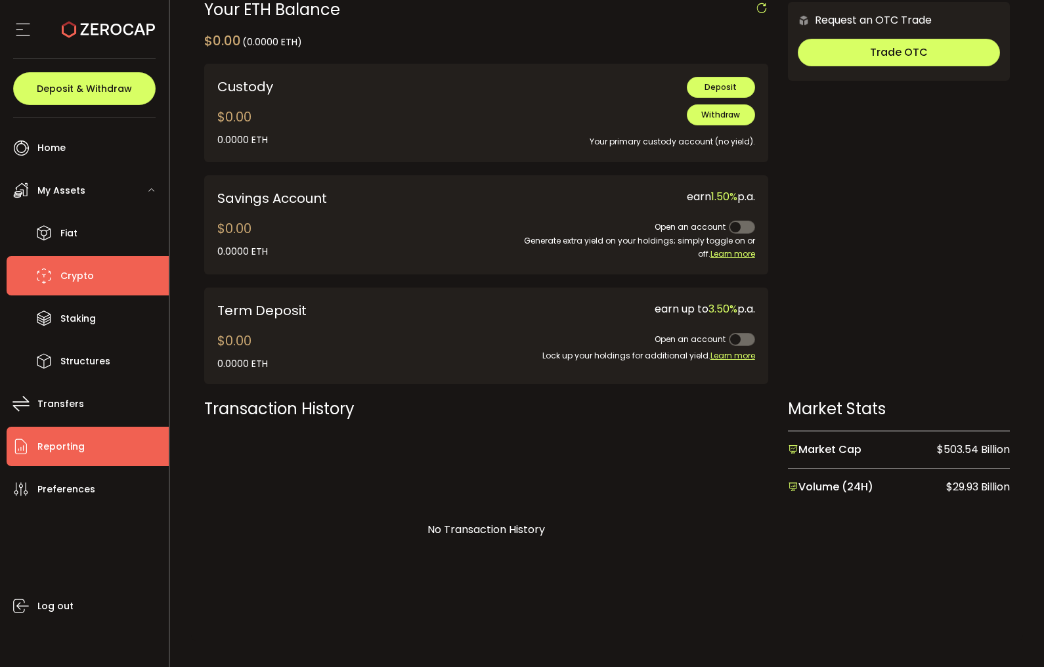
click at [46, 443] on span "Reporting" at bounding box center [60, 446] width 47 height 19
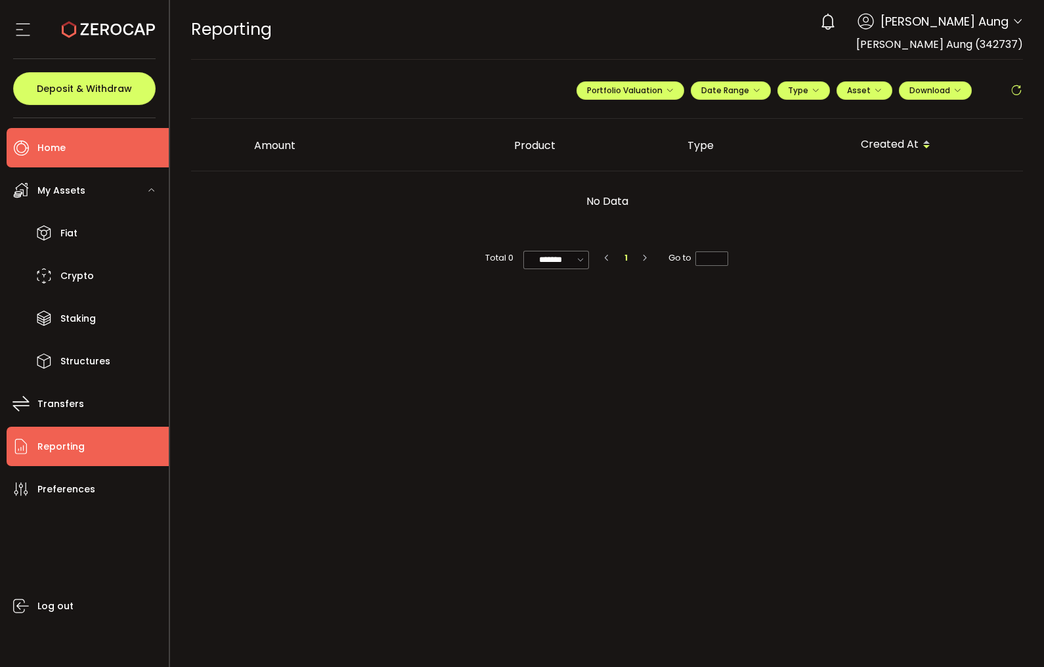
click at [60, 152] on span "Home" at bounding box center [51, 147] width 28 height 19
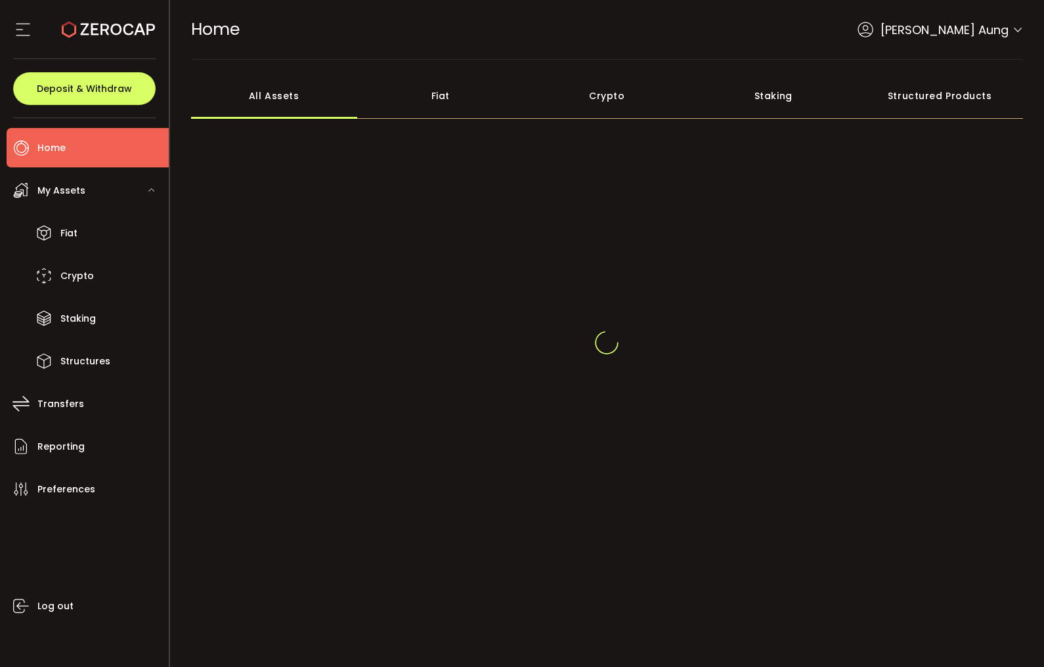
click at [937, 98] on div "Structured Products" at bounding box center [940, 96] width 167 height 46
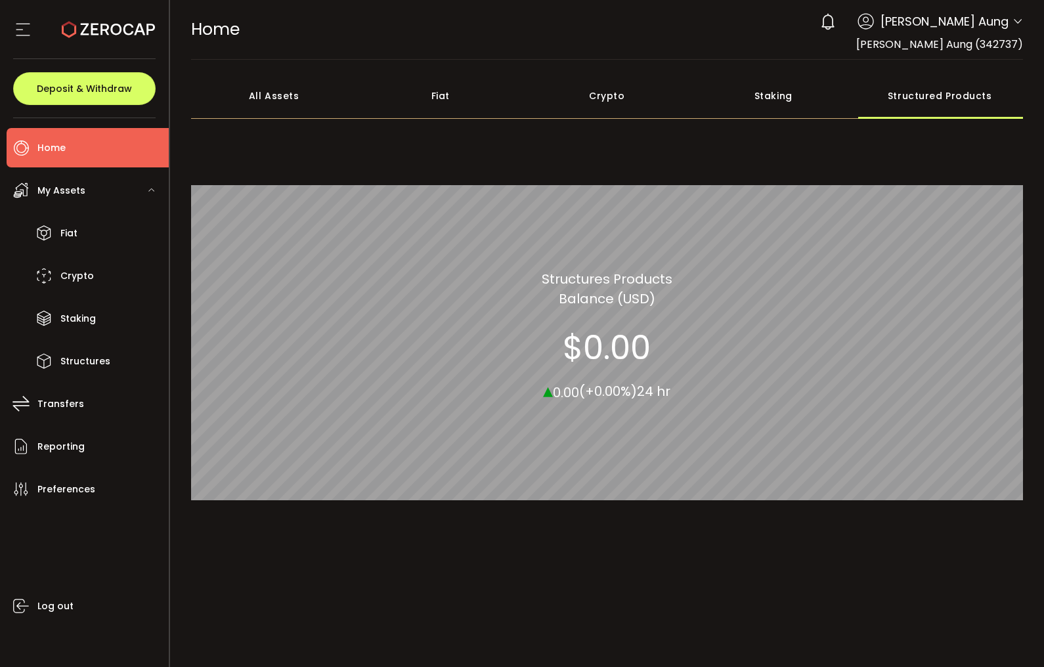
click at [317, 99] on div "All Assets" at bounding box center [274, 96] width 167 height 46
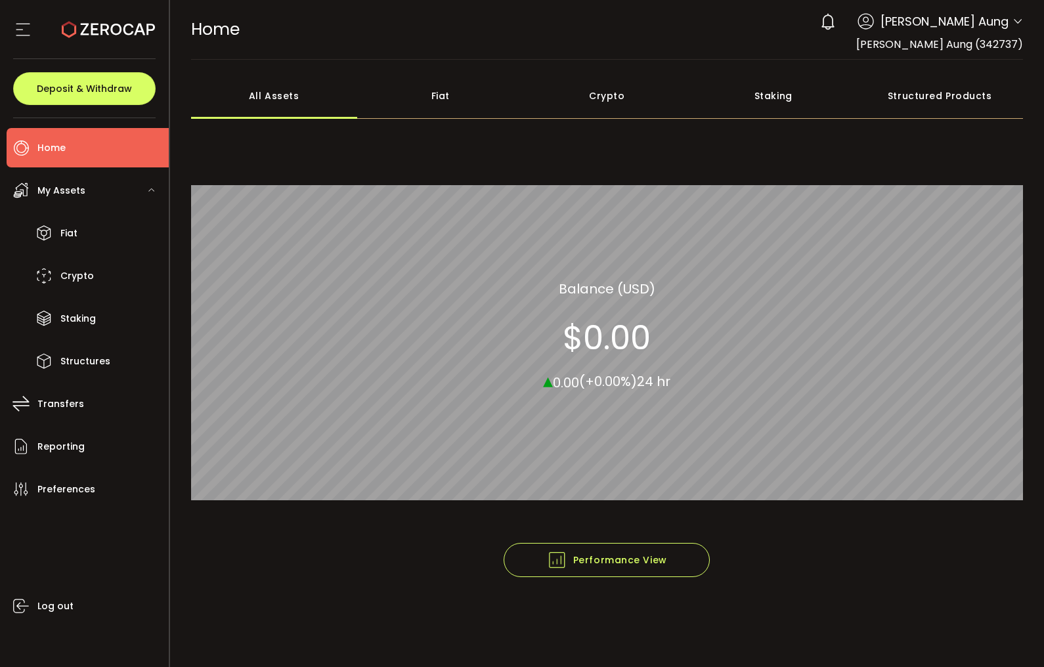
click at [944, 96] on div "Structured Products" at bounding box center [940, 96] width 167 height 46
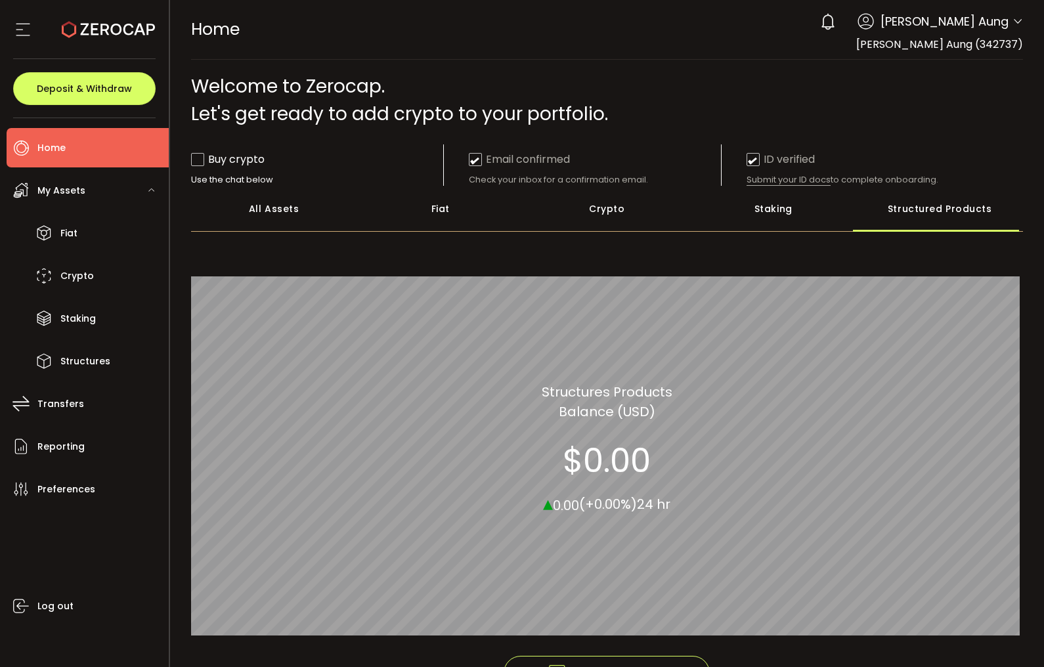
click at [315, 215] on div "All Assets" at bounding box center [274, 209] width 167 height 46
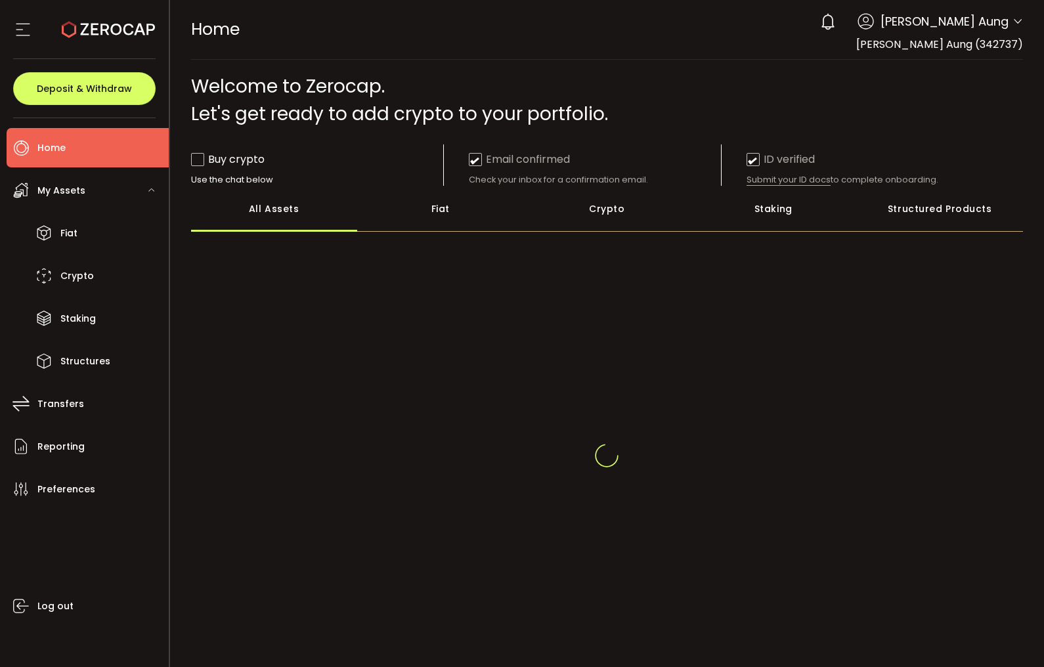
click at [289, 212] on div "All Assets" at bounding box center [274, 209] width 167 height 46
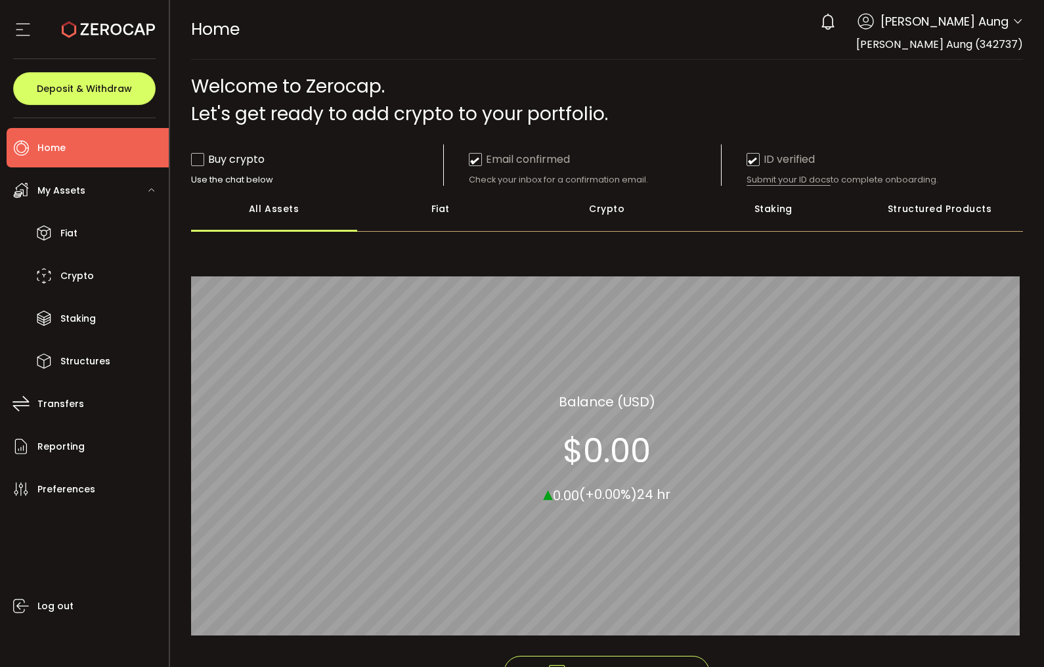
click at [443, 212] on div "Fiat" at bounding box center [440, 209] width 167 height 46
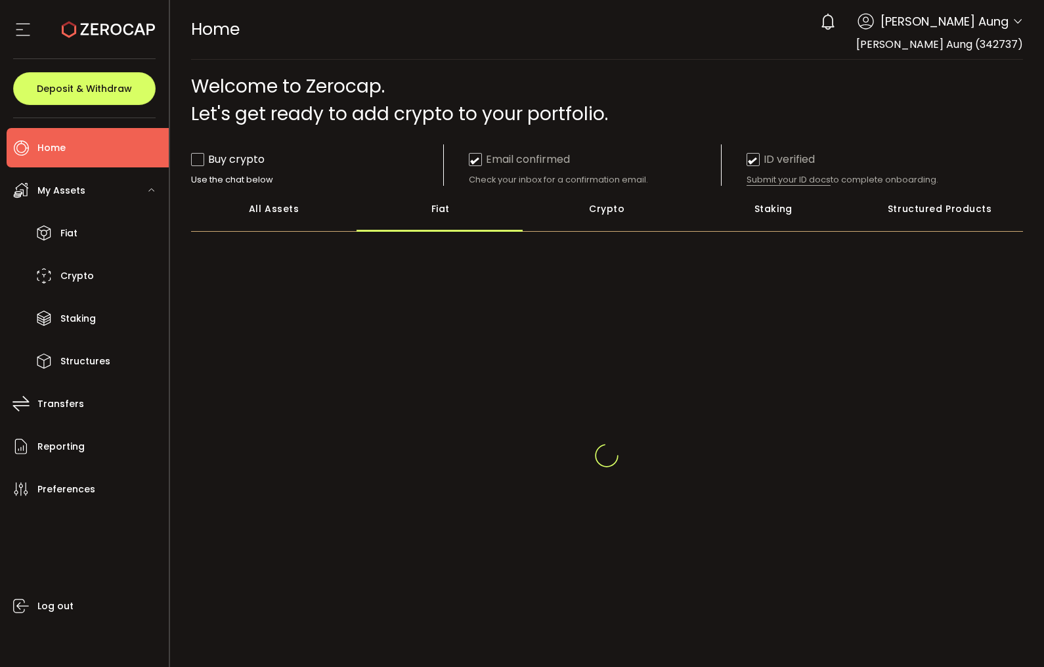
click at [599, 213] on div "Crypto" at bounding box center [607, 209] width 167 height 46
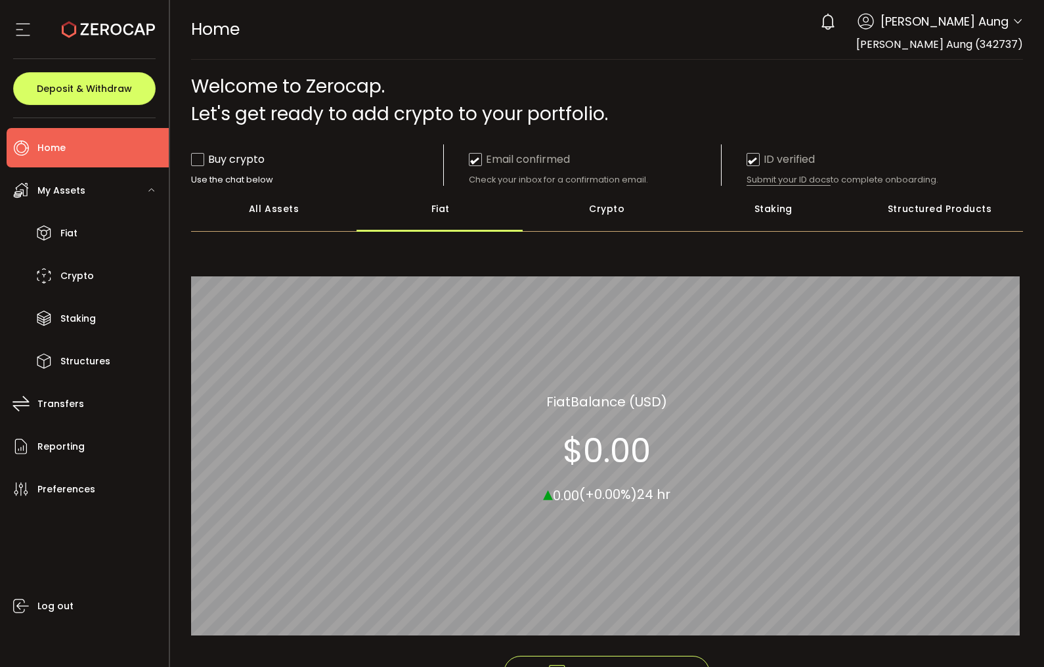
click at [612, 209] on div "Crypto" at bounding box center [607, 209] width 167 height 46
click at [769, 211] on div "Staking" at bounding box center [773, 209] width 167 height 46
click at [622, 213] on div "Crypto" at bounding box center [607, 209] width 167 height 46
click at [268, 209] on div "All Assets" at bounding box center [274, 209] width 167 height 46
click at [428, 211] on div "Fiat" at bounding box center [440, 209] width 167 height 46
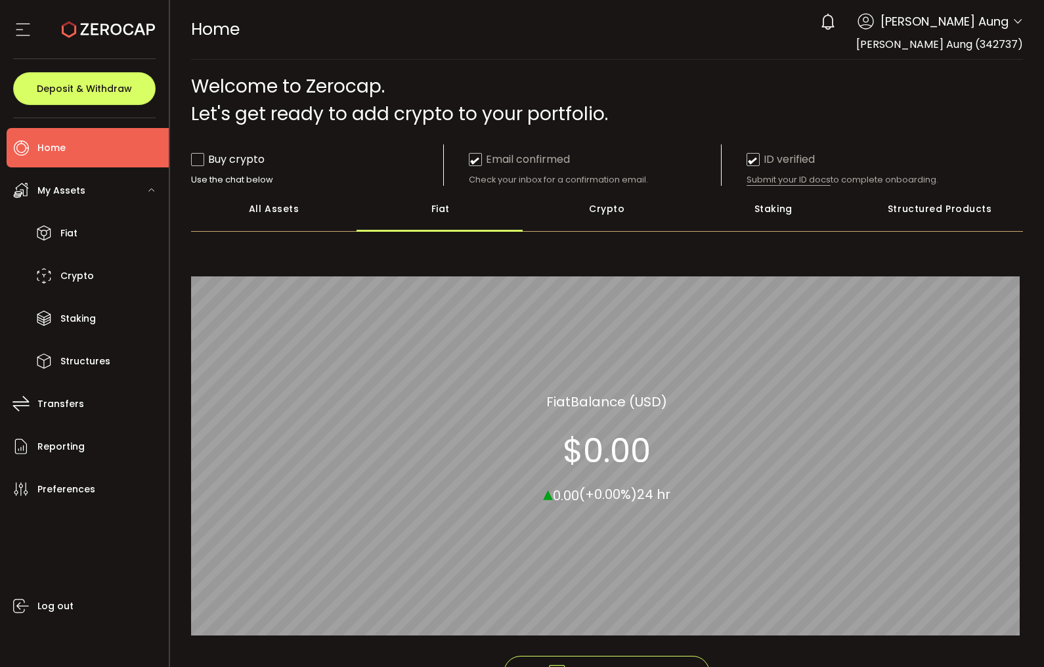
click at [605, 213] on div "Crypto" at bounding box center [607, 209] width 167 height 46
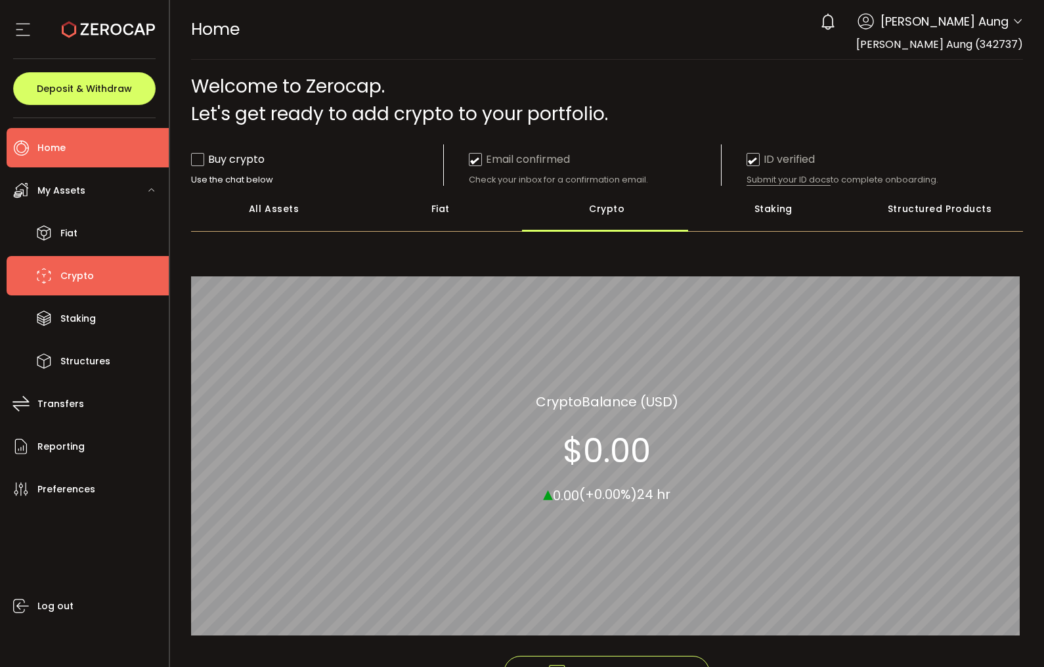
click at [85, 276] on span "Crypto" at bounding box center [76, 275] width 33 height 19
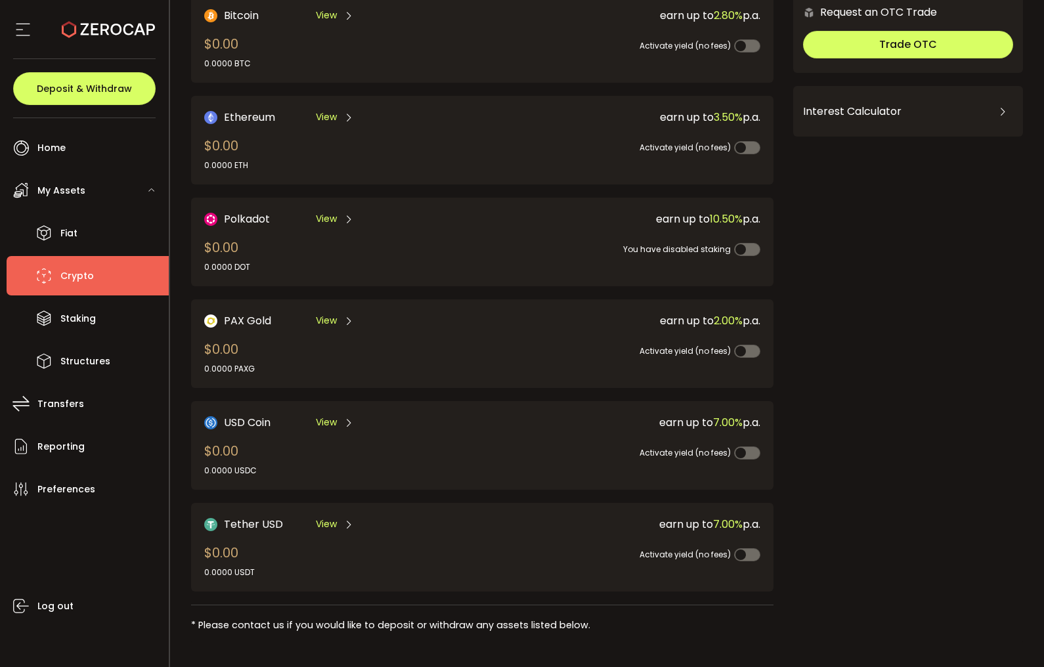
scroll to position [114, 0]
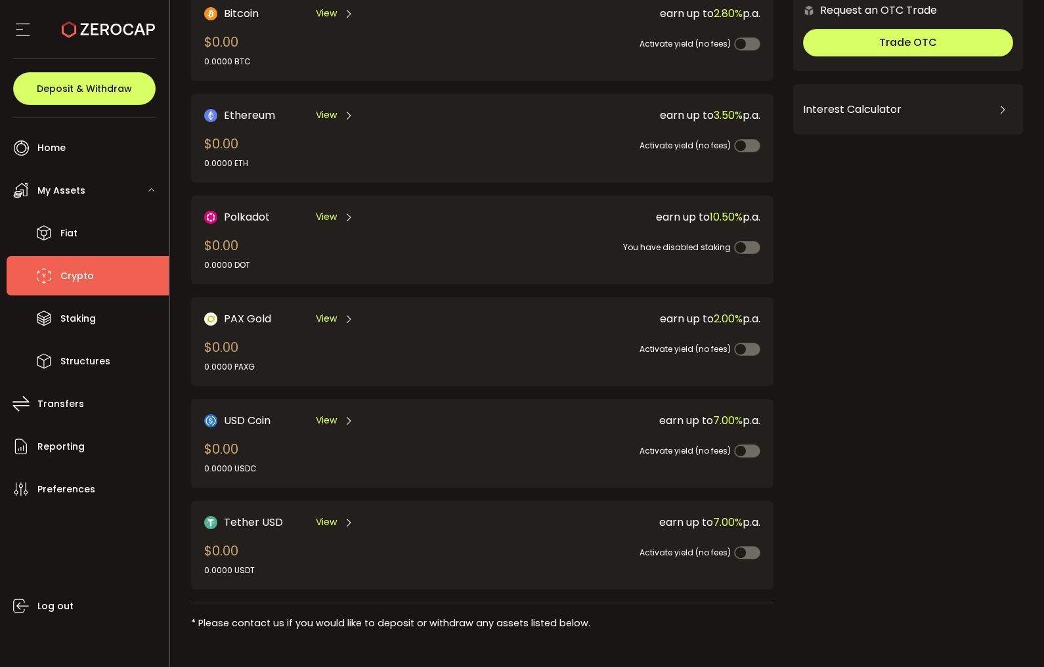
click at [378, 524] on div "Tether USD View" at bounding box center [329, 522] width 250 height 16
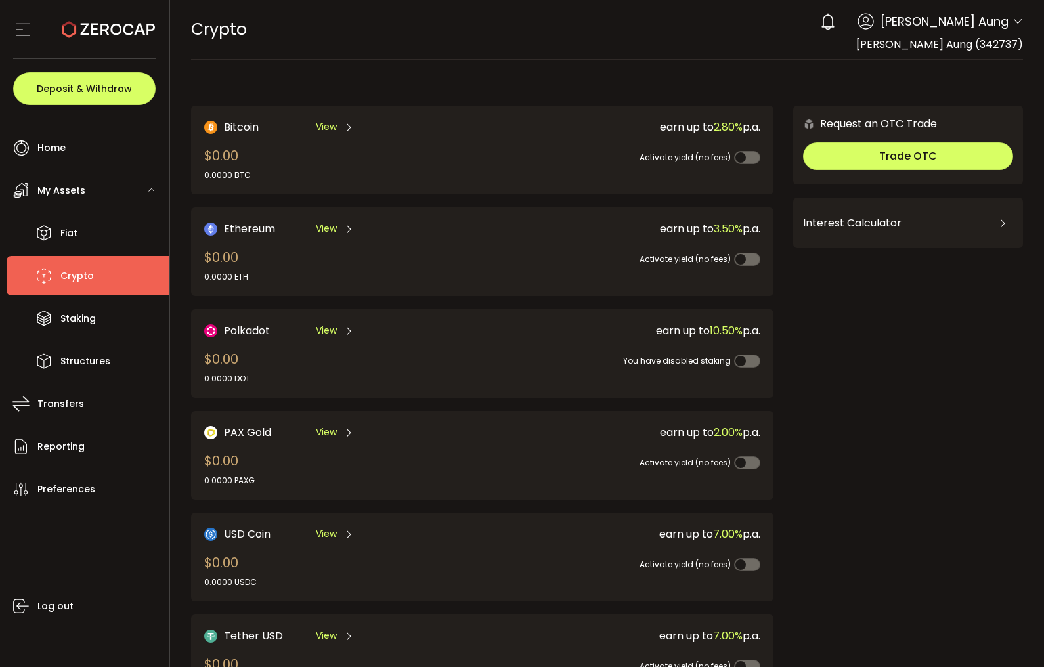
click at [648, 257] on span "Activate yield (no fees)" at bounding box center [684, 258] width 91 height 11
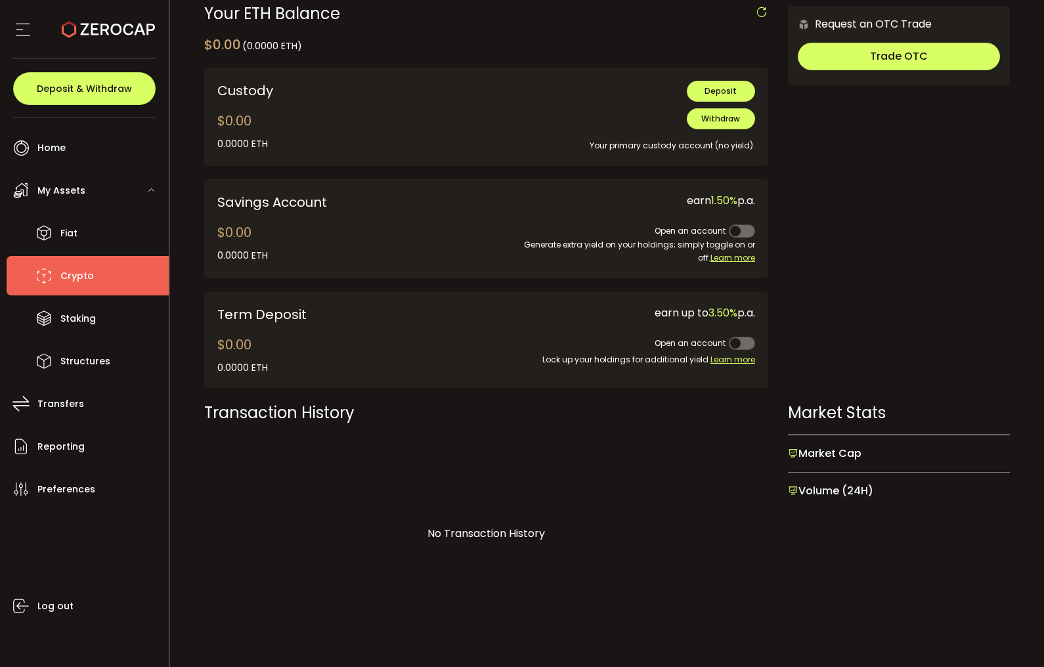
scroll to position [444, 0]
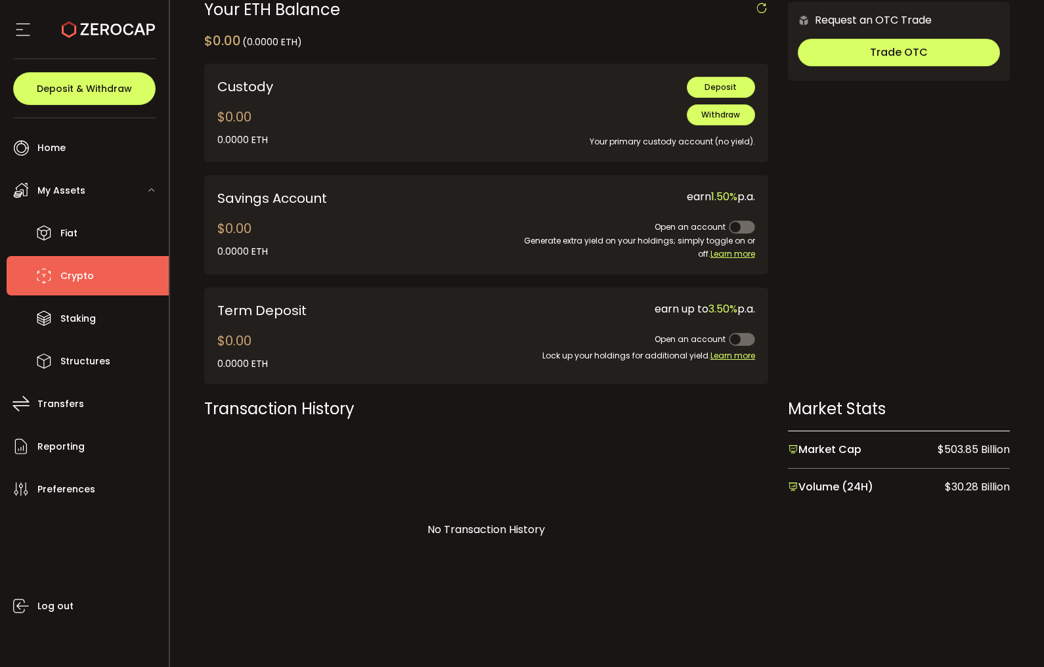
click at [303, 416] on div "Transaction History" at bounding box center [486, 408] width 564 height 23
click at [394, 420] on div "Transaction History No Transaction History" at bounding box center [486, 512] width 564 height 230
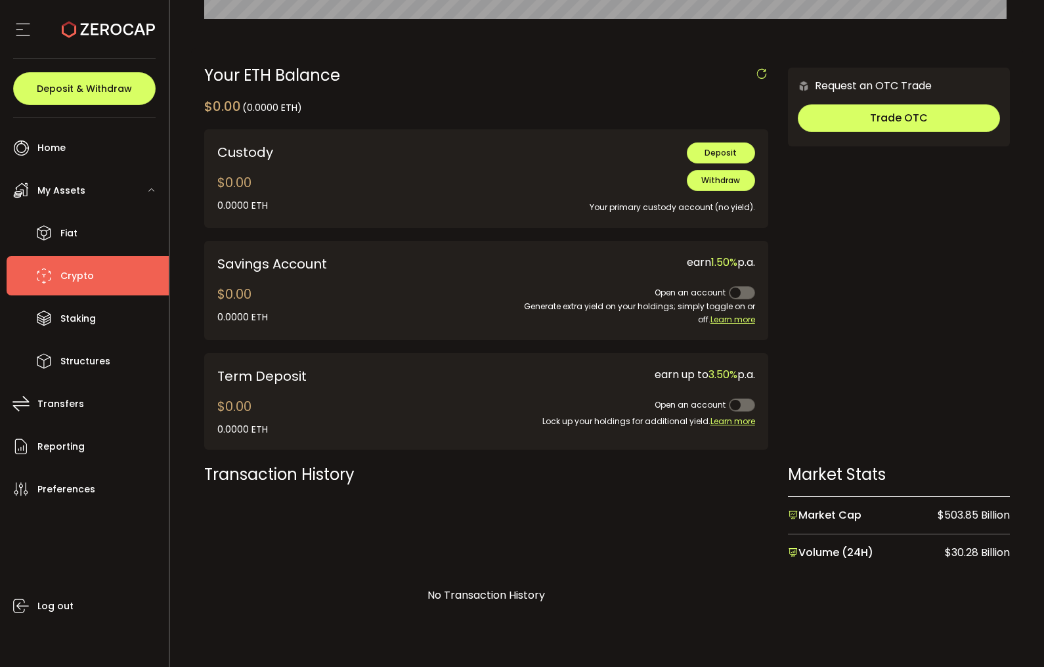
scroll to position [116, 0]
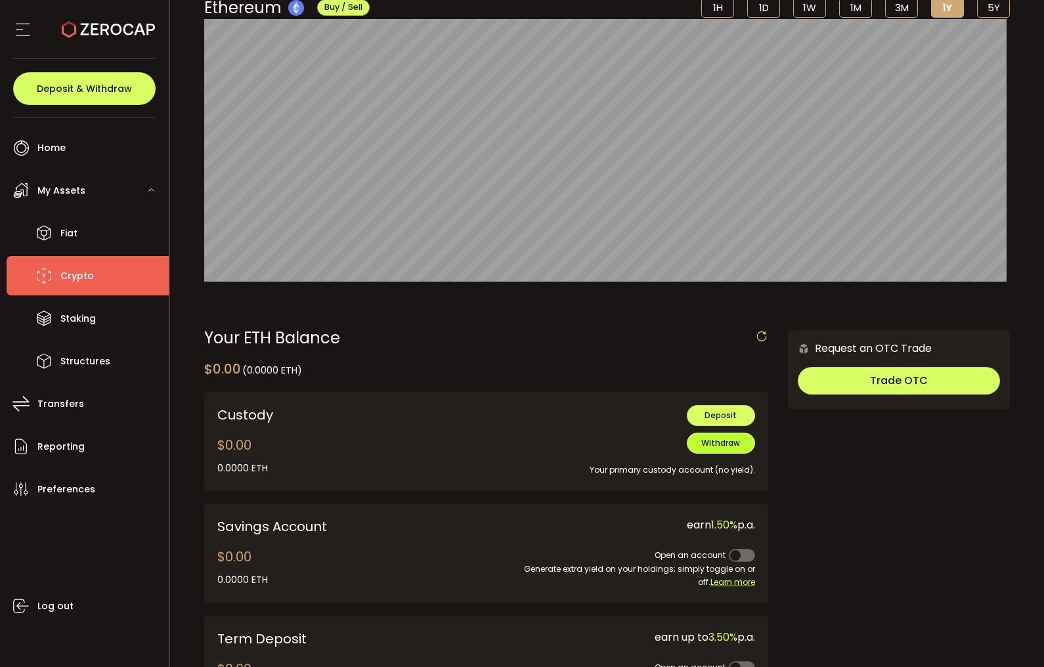
click at [723, 442] on span "Withdraw" at bounding box center [720, 442] width 39 height 11
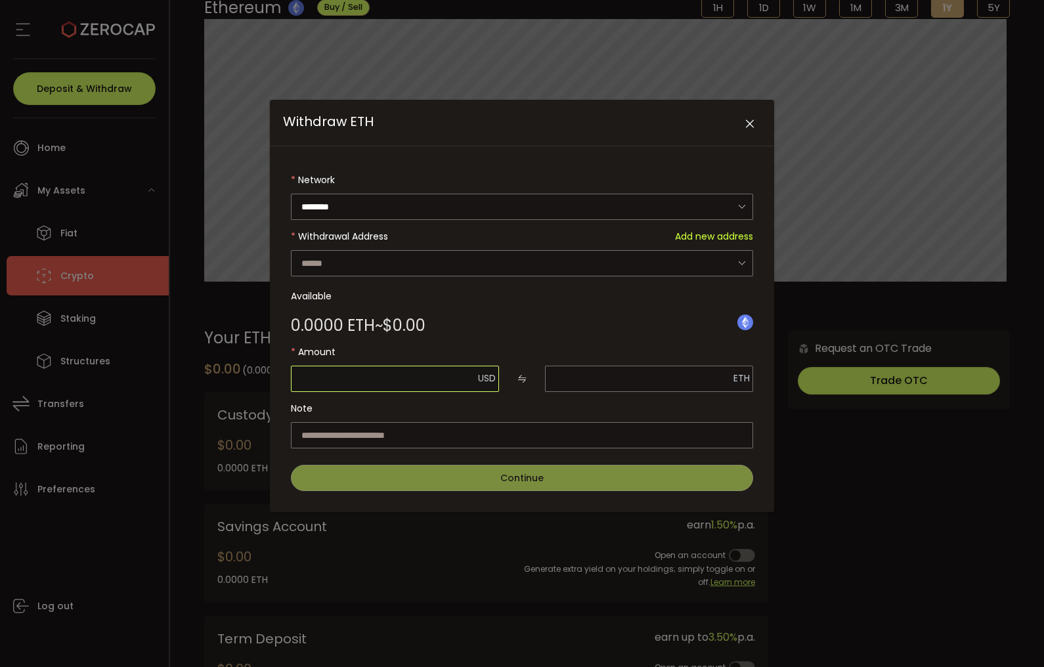
click at [442, 383] on input "Withdraw ETH" at bounding box center [395, 379] width 208 height 26
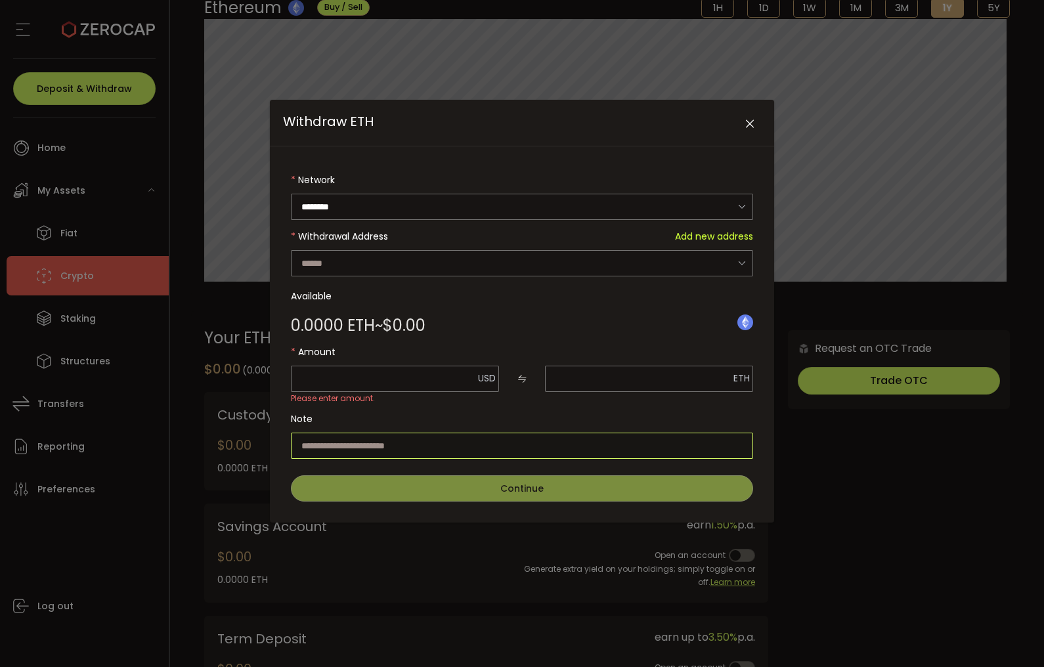
click at [528, 433] on input "Withdraw ETH" at bounding box center [522, 446] width 462 height 26
click at [689, 234] on span "Add new address" at bounding box center [714, 236] width 78 height 26
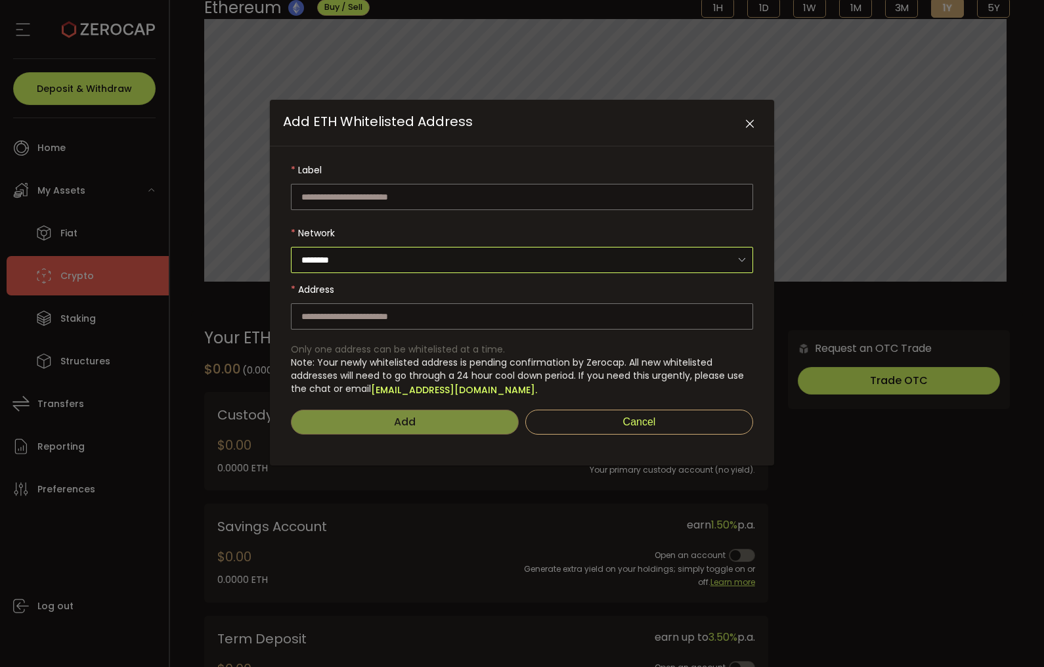
click at [515, 261] on input "********" at bounding box center [522, 260] width 462 height 26
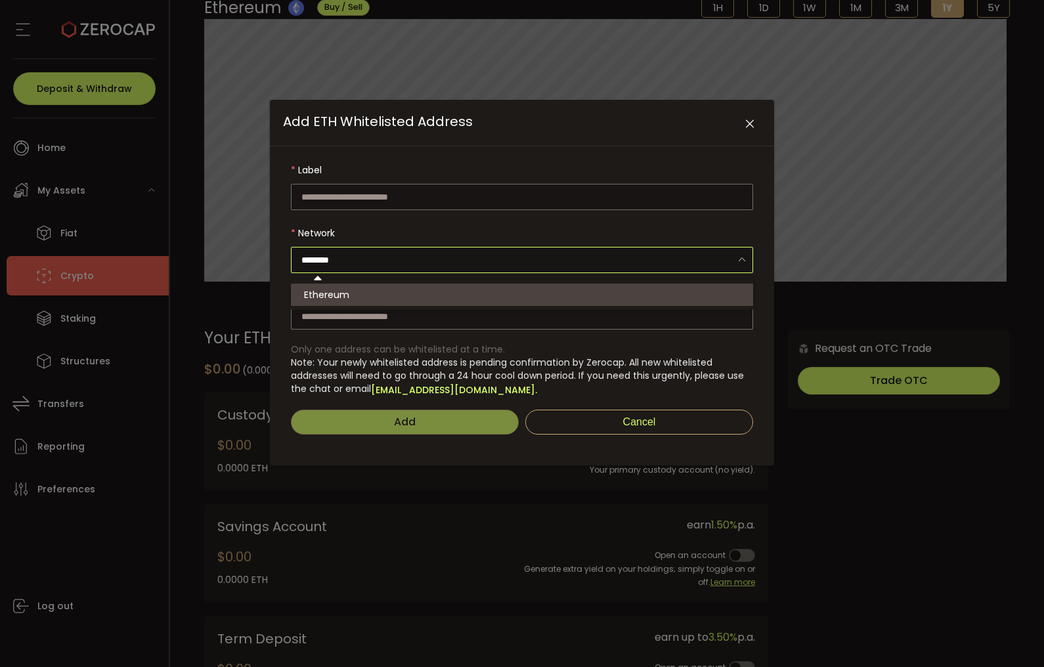
click at [515, 261] on input "********" at bounding box center [522, 260] width 462 height 26
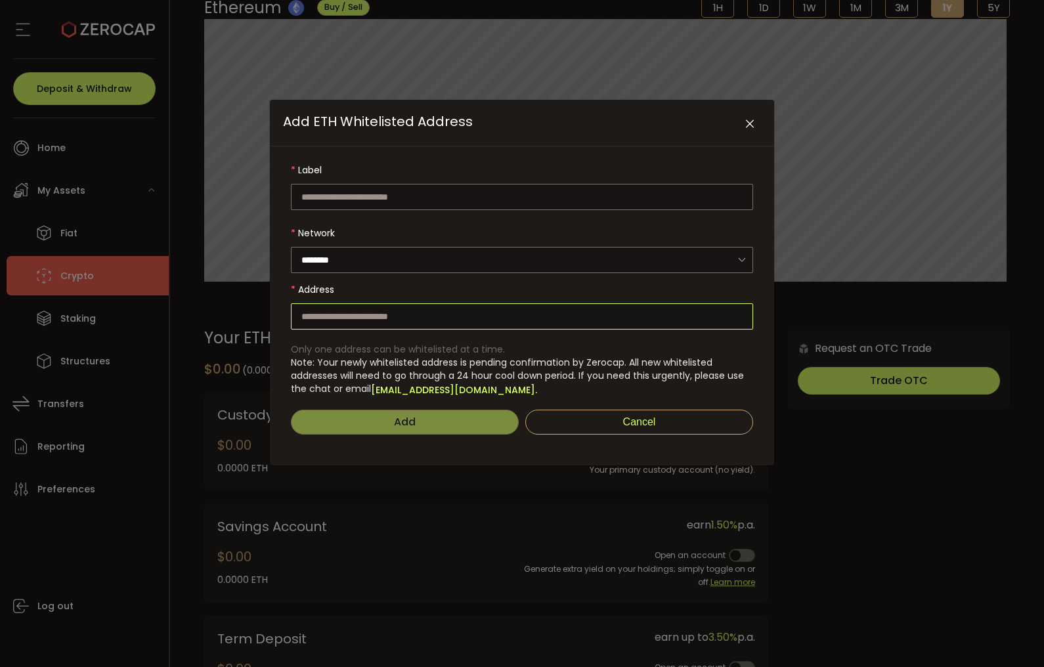
click at [468, 315] on input "Add ETH Whitelisted Address" at bounding box center [522, 316] width 462 height 26
click at [747, 120] on icon "Close" at bounding box center [749, 123] width 13 height 13
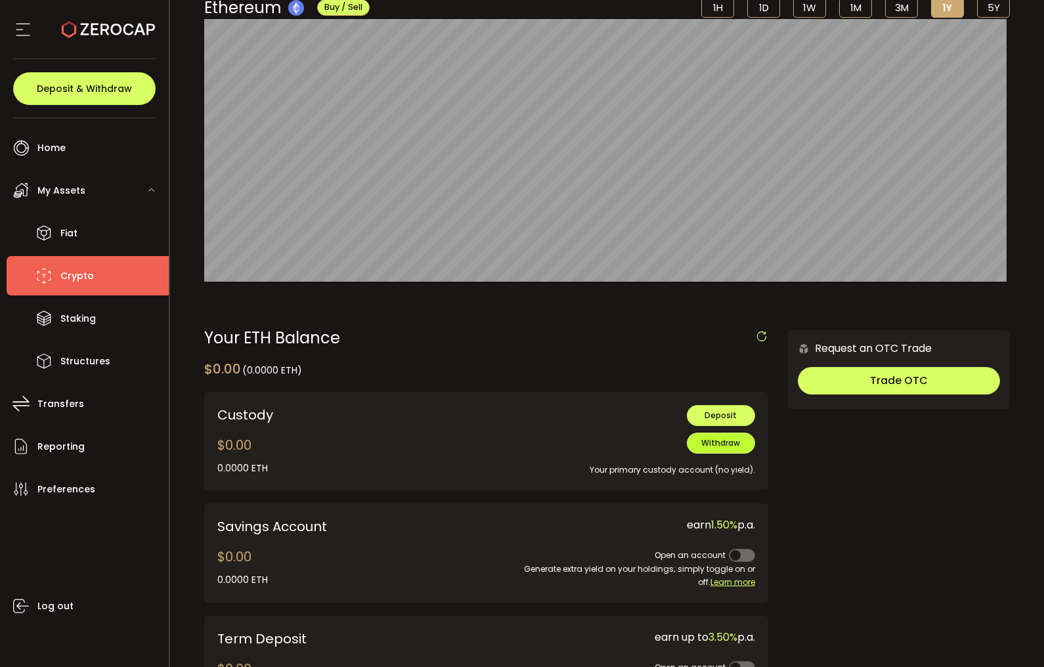
click at [712, 447] on span "Withdraw" at bounding box center [720, 442] width 39 height 11
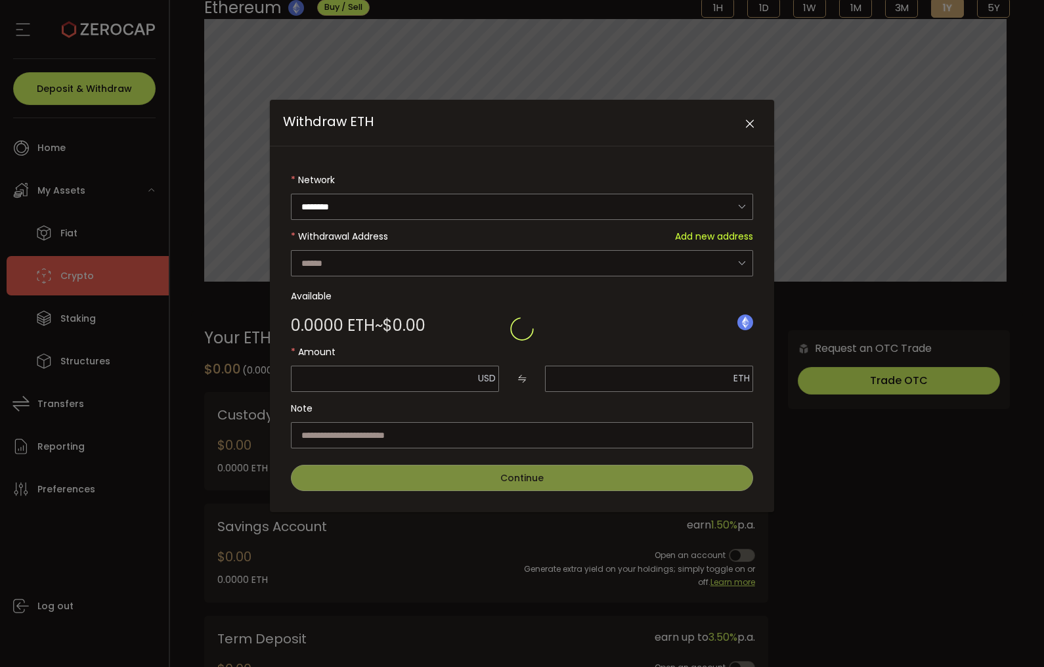
click at [689, 257] on div "Withdraw ETH" at bounding box center [522, 329] width 462 height 324
click at [687, 259] on input "Withdraw ETH" at bounding box center [522, 263] width 462 height 26
click at [749, 121] on icon "Close" at bounding box center [749, 123] width 13 height 13
